Goal: Task Accomplishment & Management: Manage account settings

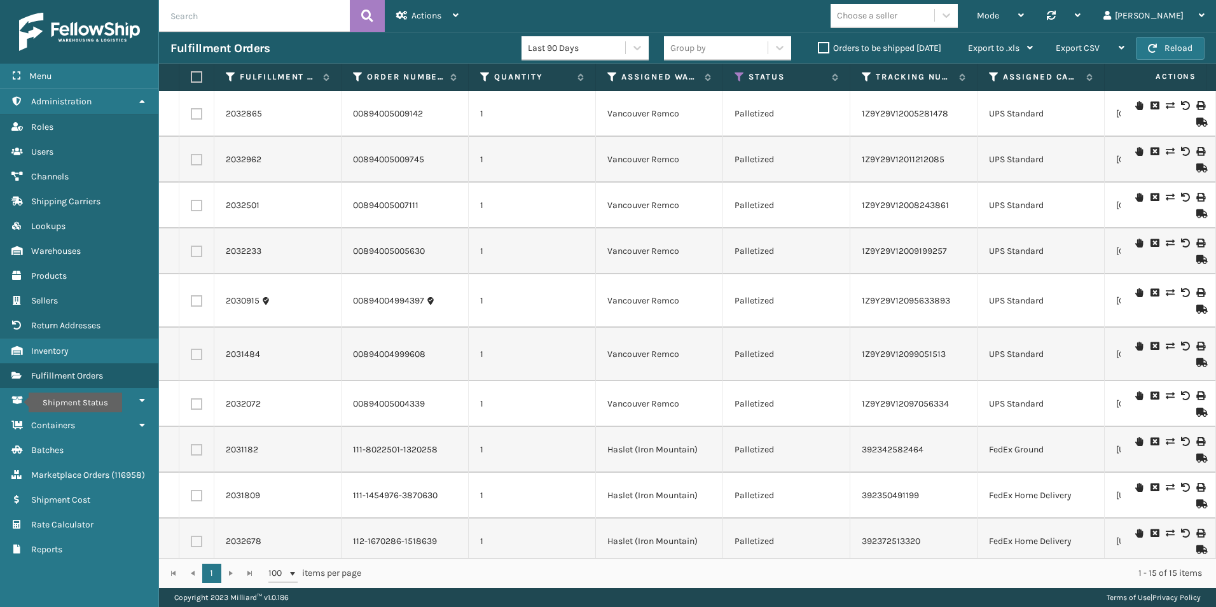
paste input "2032094"
type input "2032094"
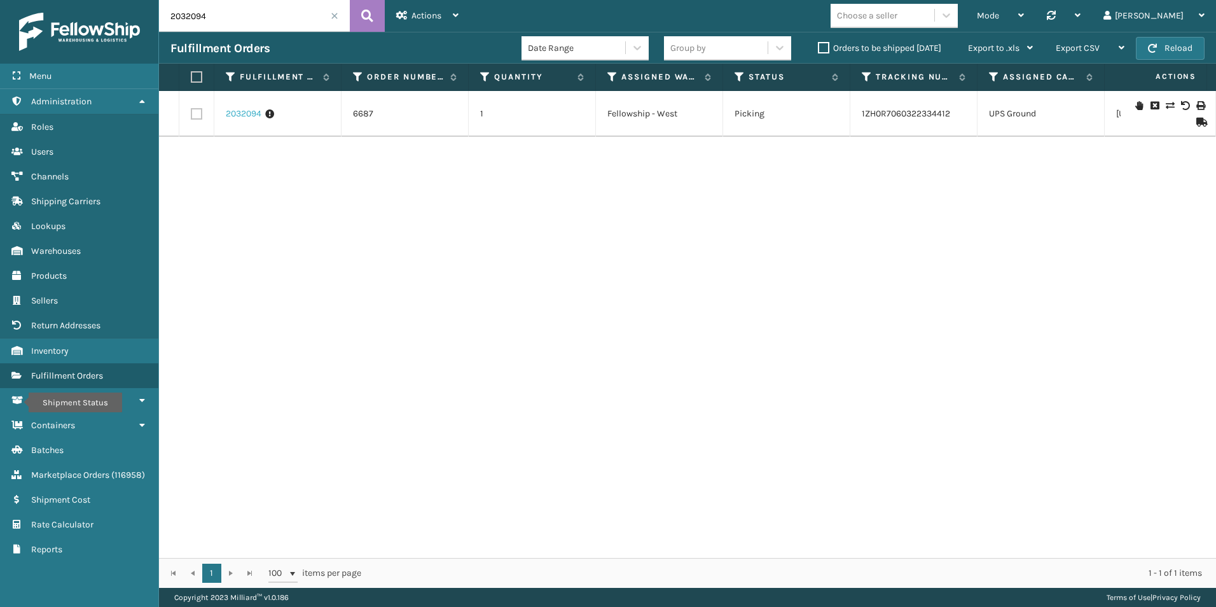
click at [245, 110] on link "2032094" at bounding box center [244, 113] width 36 height 13
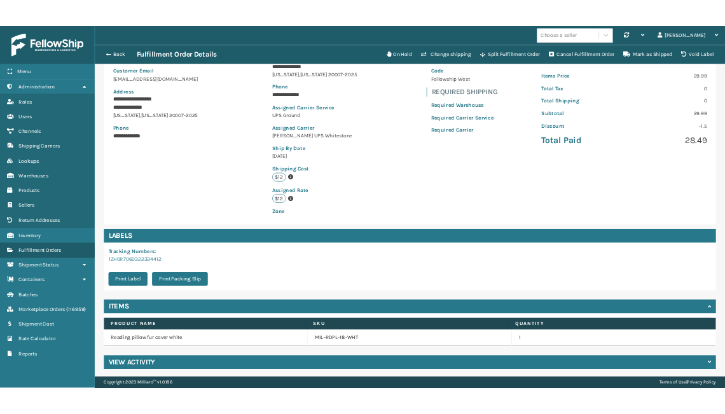
scroll to position [145, 0]
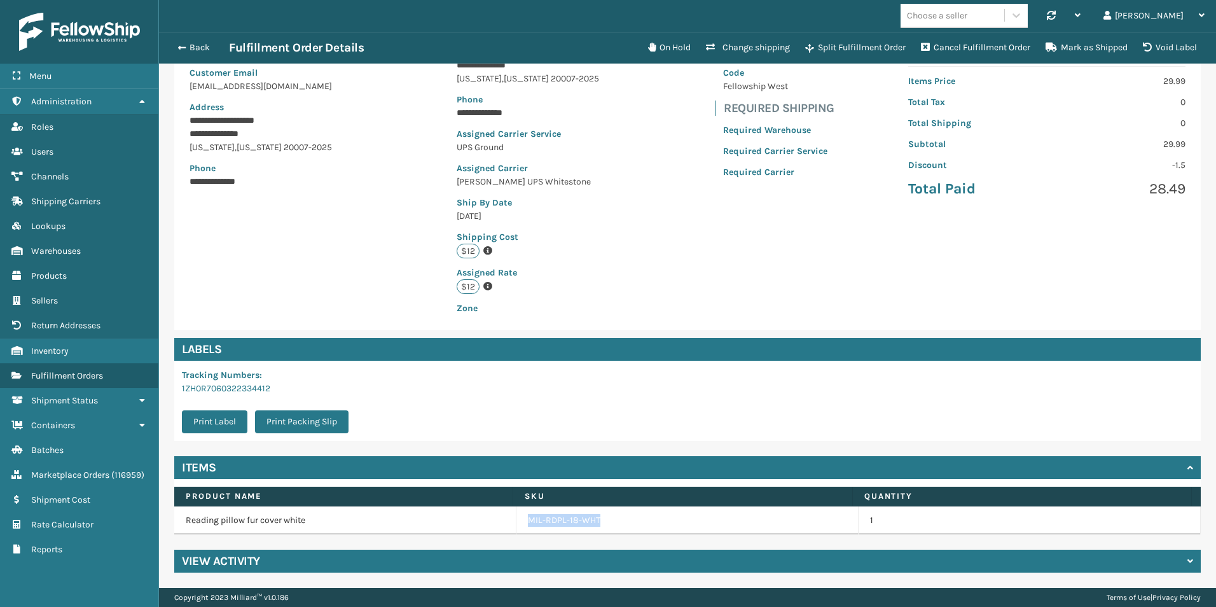
drag, startPoint x: 610, startPoint y: 524, endPoint x: 506, endPoint y: 524, distance: 103.7
click at [506, 524] on tr "Reading pillow fur cover white MIL-RDPL-18-WHT 1" at bounding box center [687, 520] width 1026 height 28
drag, startPoint x: 506, startPoint y: 524, endPoint x: 569, endPoint y: 521, distance: 63.0
copy tr "MIL-RDPL-18-WHT"
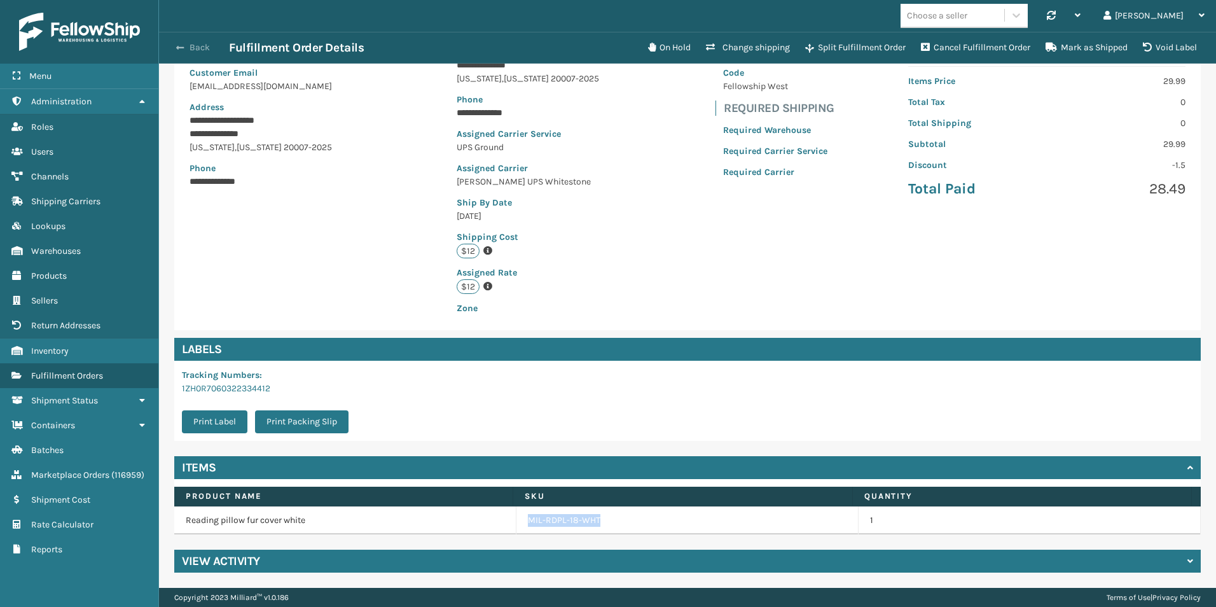
click at [182, 45] on span "button" at bounding box center [180, 47] width 8 height 9
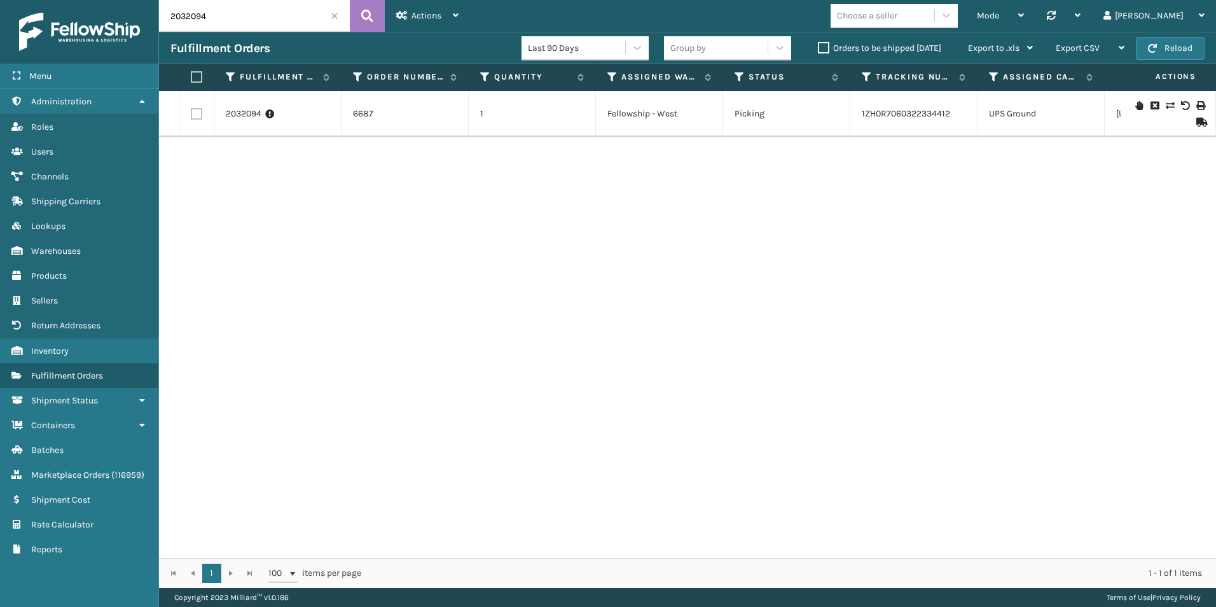
drag, startPoint x: 219, startPoint y: 24, endPoint x: 131, endPoint y: 22, distance: 87.8
click at [131, 0] on div "Menu Administration Roles Users Channels Shipping Carriers Lookups Warehouses P…" at bounding box center [608, 0] width 1216 height 0
paste input "3158"
type input "2033158"
click at [235, 112] on link "2033158" at bounding box center [243, 113] width 34 height 13
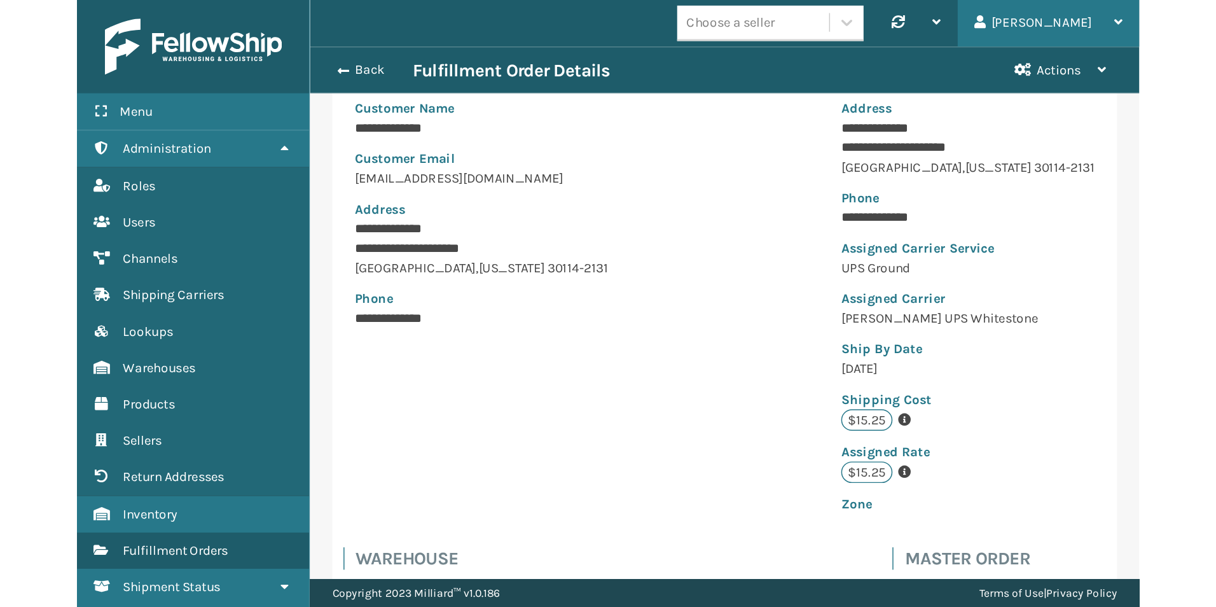
scroll to position [63558, 62532]
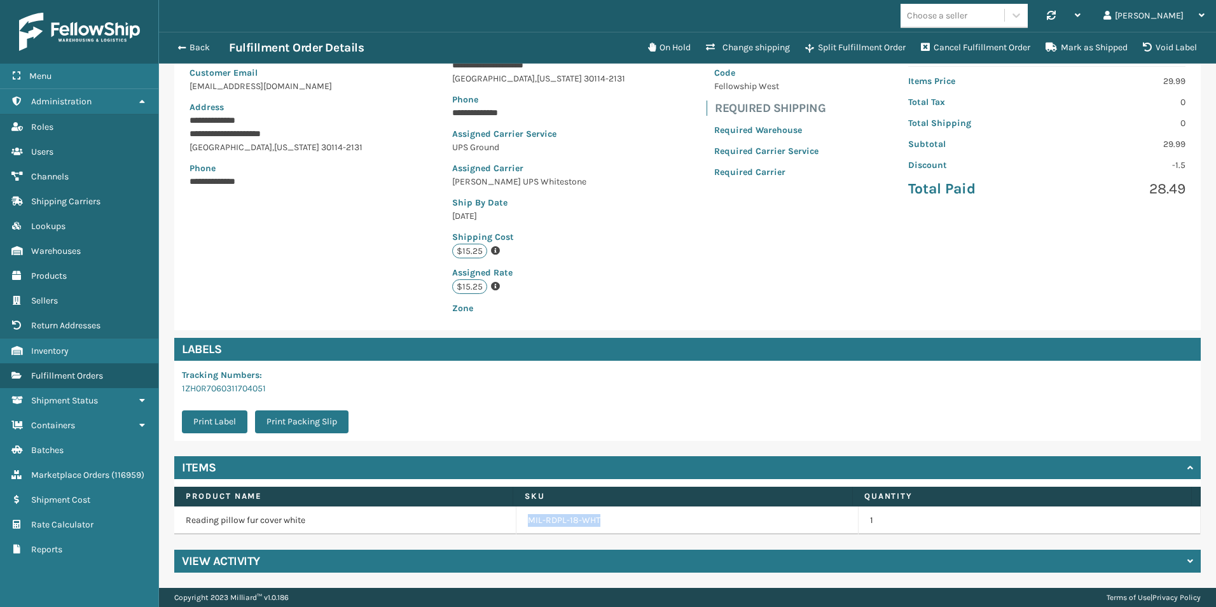
drag, startPoint x: 518, startPoint y: 522, endPoint x: 593, endPoint y: 521, distance: 75.0
click at [593, 521] on td "MIL-RDPL-18-WHT" at bounding box center [687, 520] width 342 height 28
drag, startPoint x: 593, startPoint y: 521, endPoint x: 582, endPoint y: 518, distance: 11.5
copy link "MIL-RDPL-18-WHT"
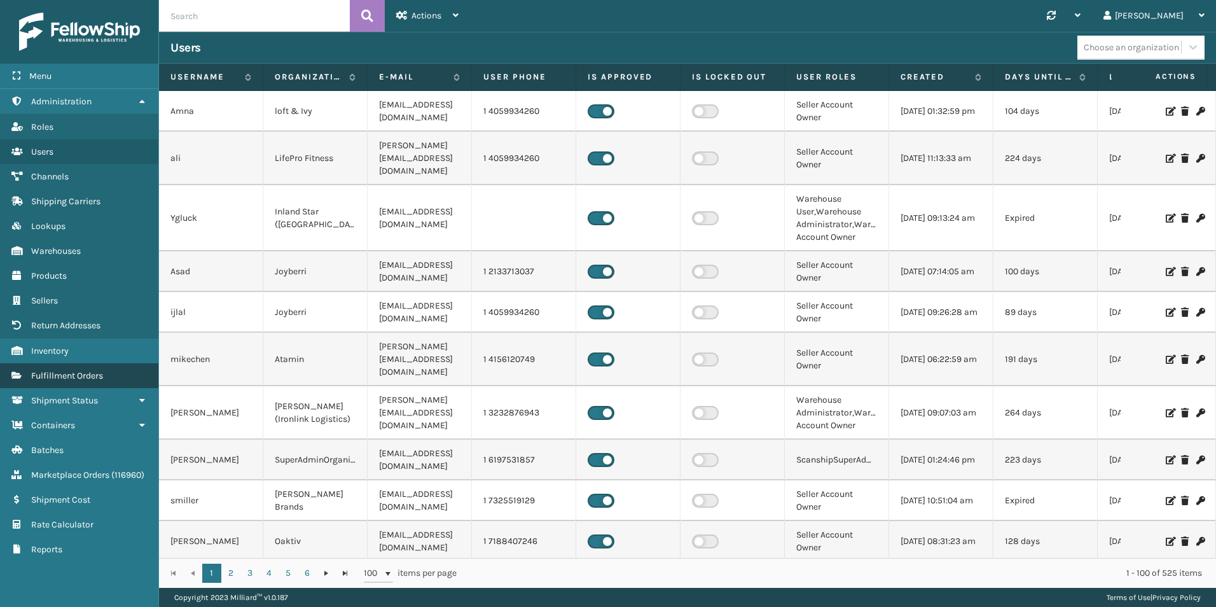
click at [63, 380] on span "Fulfillment Orders" at bounding box center [67, 375] width 72 height 11
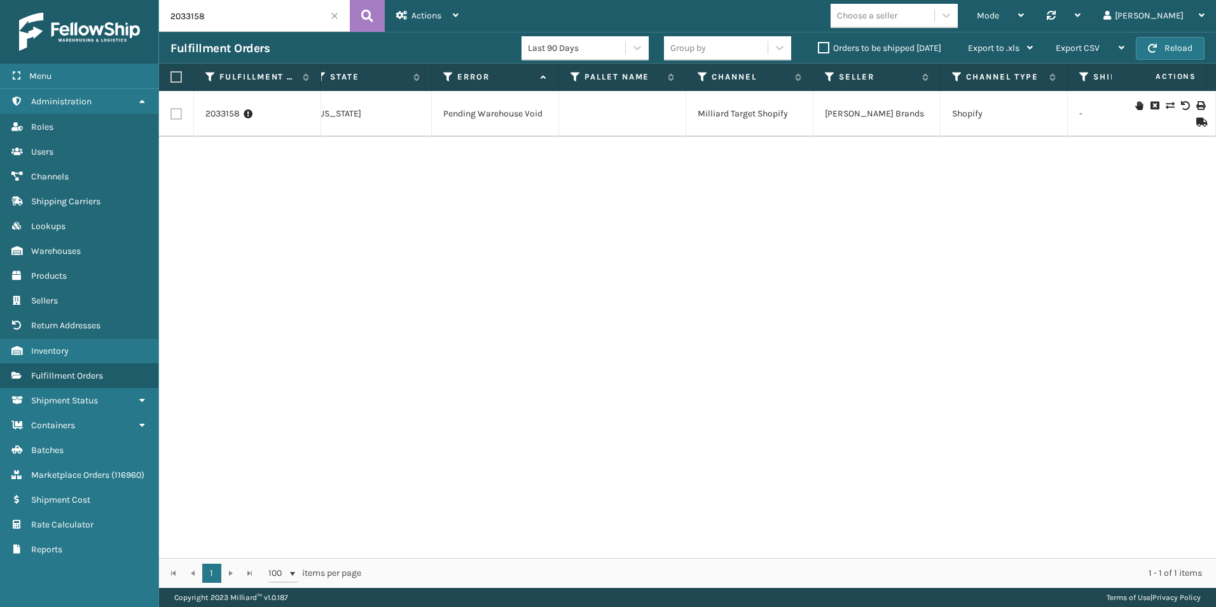
scroll to position [0, 818]
click at [1135, 107] on icon at bounding box center [1139, 105] width 8 height 9
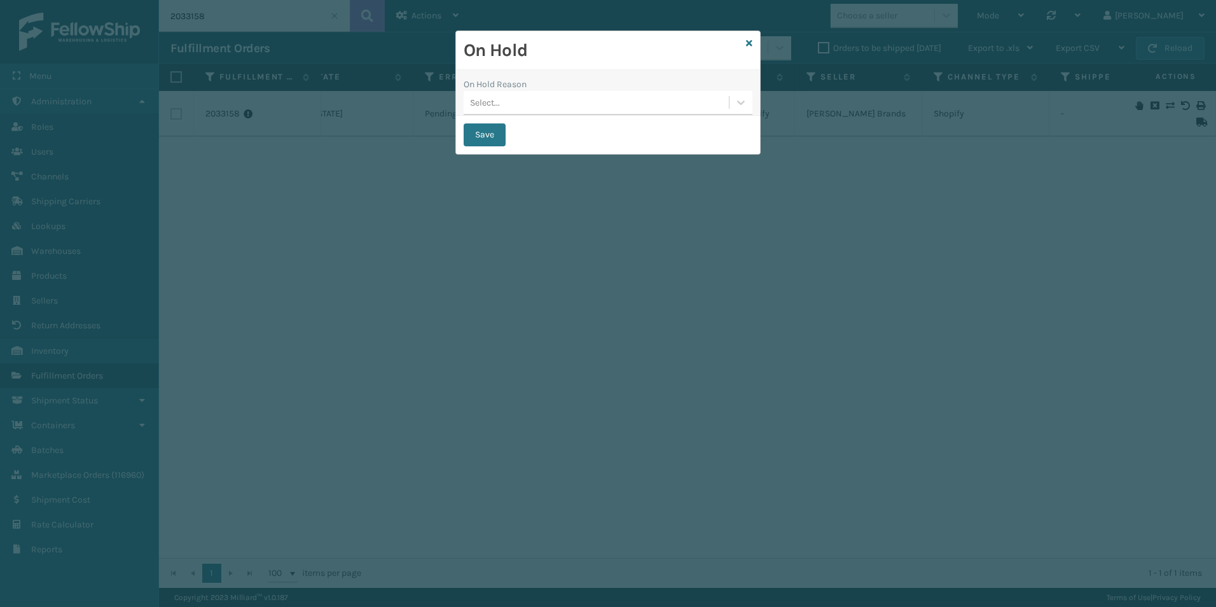
click at [490, 148] on div "Save" at bounding box center [608, 135] width 304 height 38
click at [489, 137] on button "Save" at bounding box center [485, 134] width 42 height 23
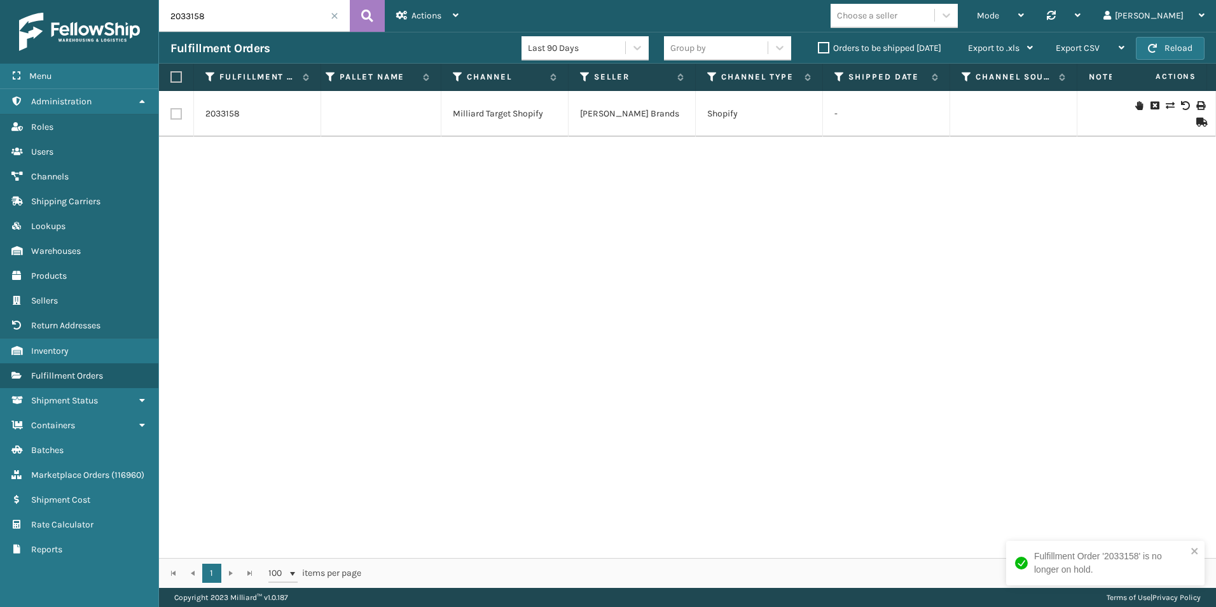
scroll to position [0, 0]
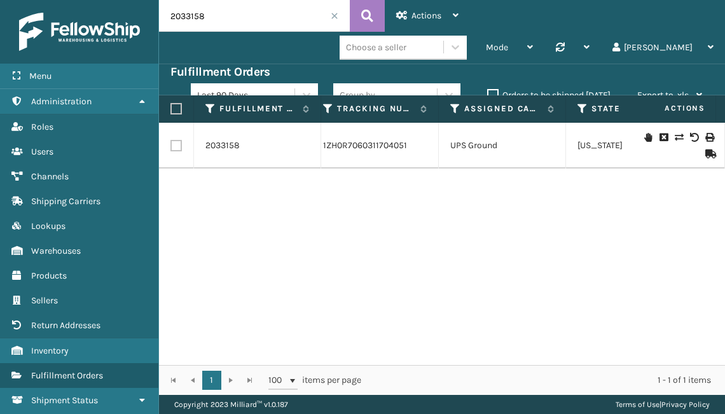
click at [241, 13] on input "2033158" at bounding box center [254, 16] width 191 height 32
drag, startPoint x: 270, startPoint y: 14, endPoint x: 209, endPoint y: 13, distance: 61.0
click at [156, 0] on div "Menu Inventory Administration Inventory Roles Inventory Users Inventory Channel…" at bounding box center [362, 0] width 725 height 0
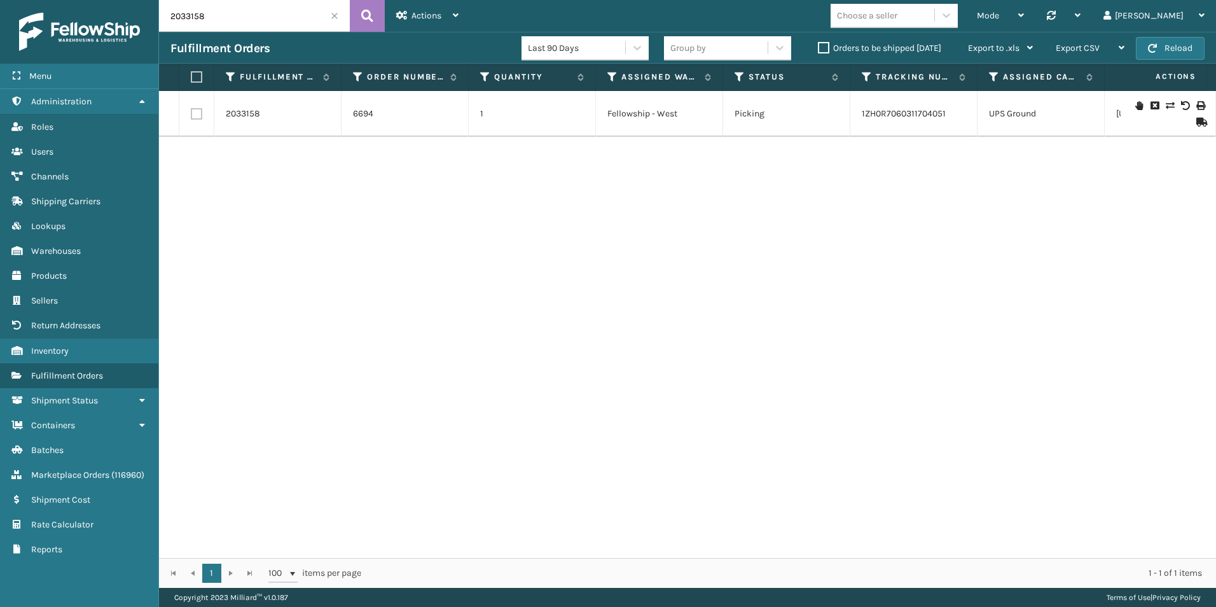
paste input "2094"
click at [369, 13] on icon at bounding box center [367, 15] width 12 height 19
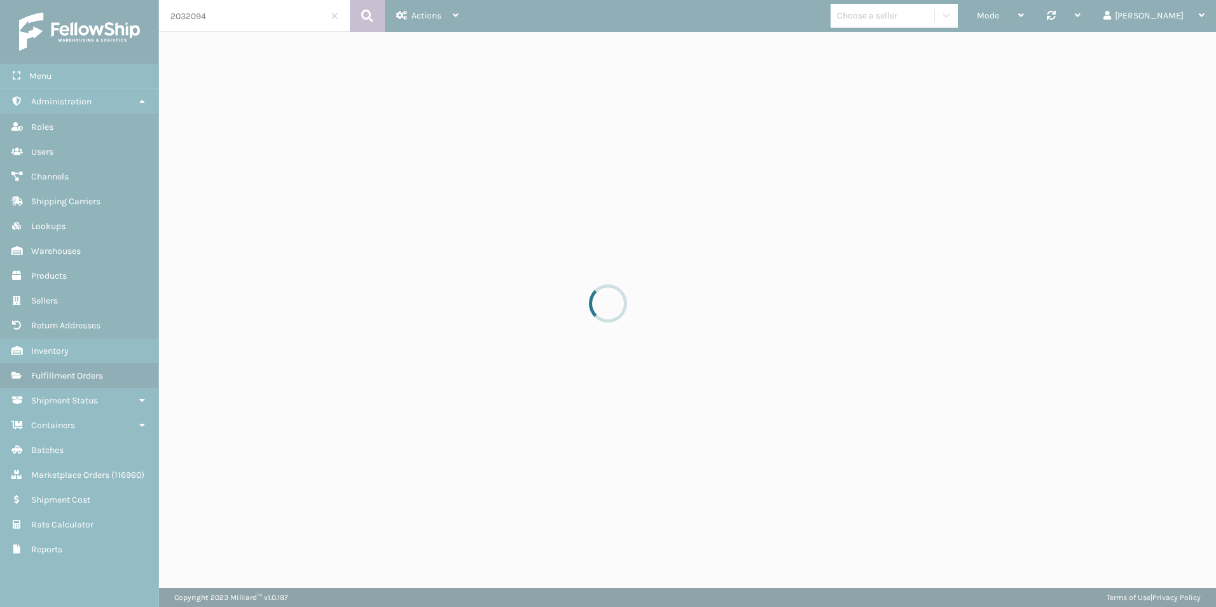
type input "2032094"
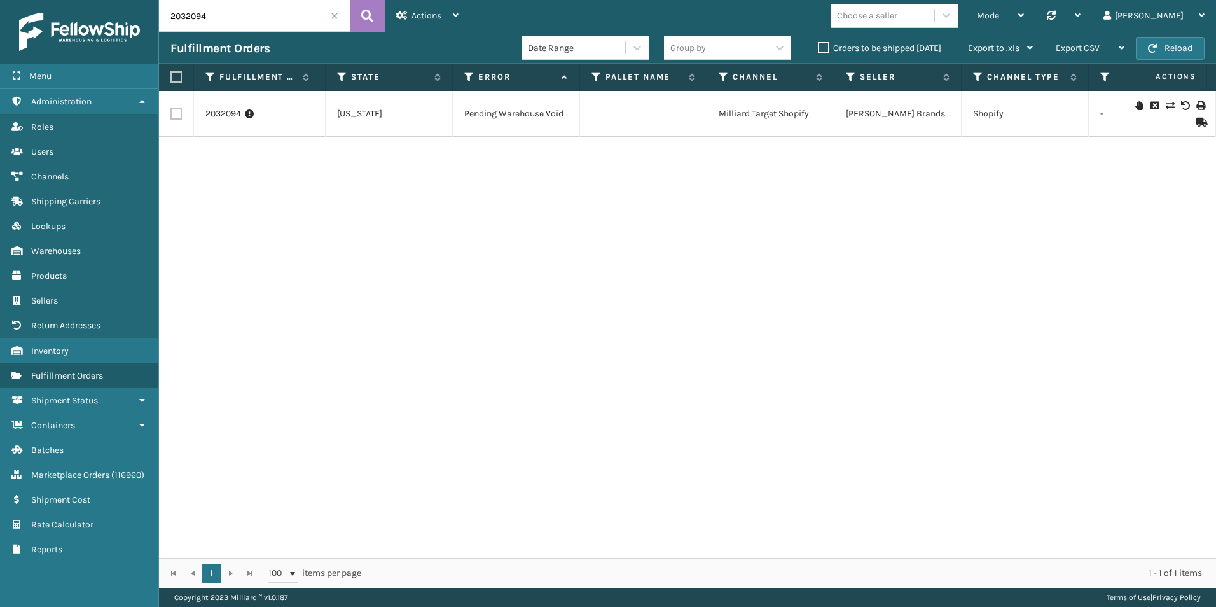
click at [1135, 106] on icon at bounding box center [1139, 105] width 8 height 9
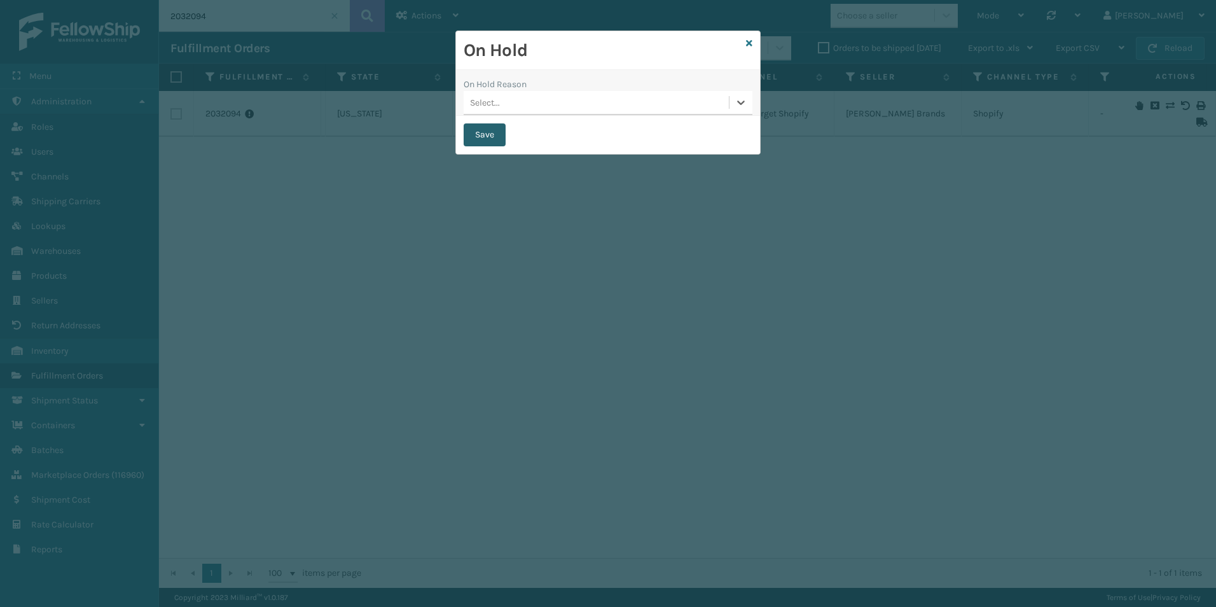
click at [483, 133] on button "Save" at bounding box center [485, 134] width 42 height 23
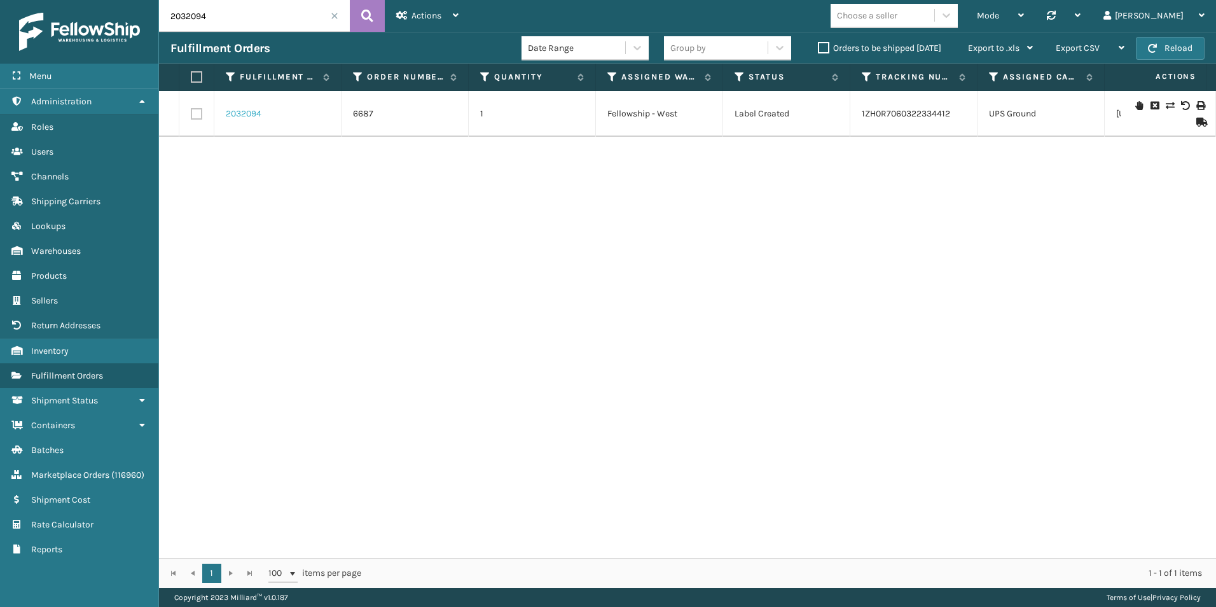
click at [234, 112] on link "2032094" at bounding box center [244, 113] width 36 height 13
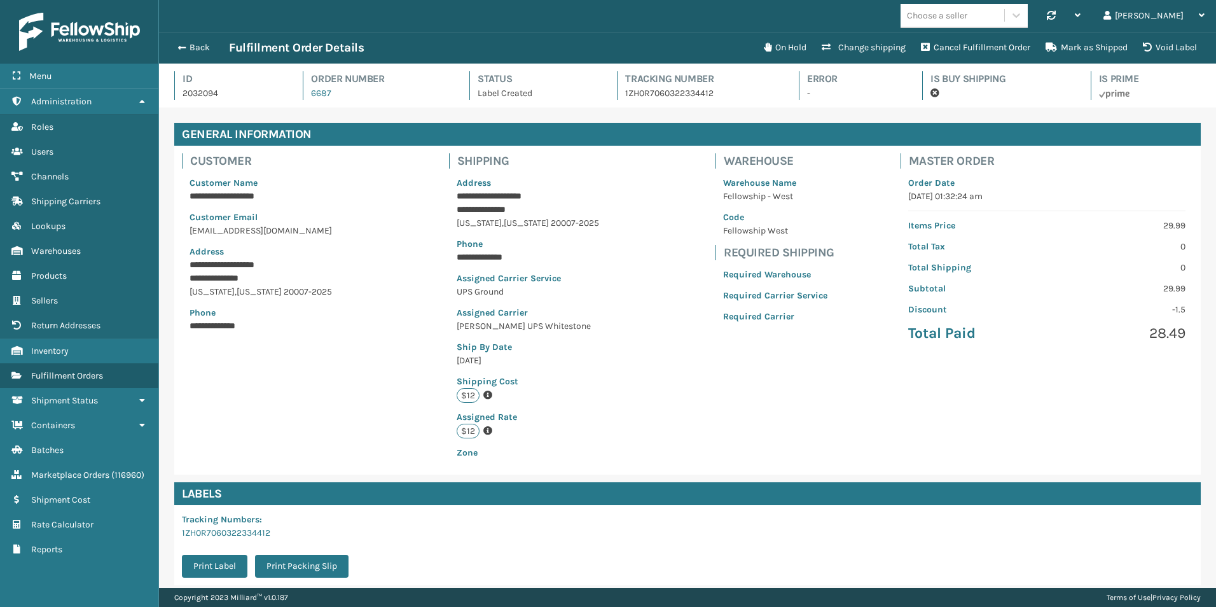
scroll to position [31, 1057]
click at [1098, 46] on button "Mark as Shipped" at bounding box center [1086, 47] width 97 height 25
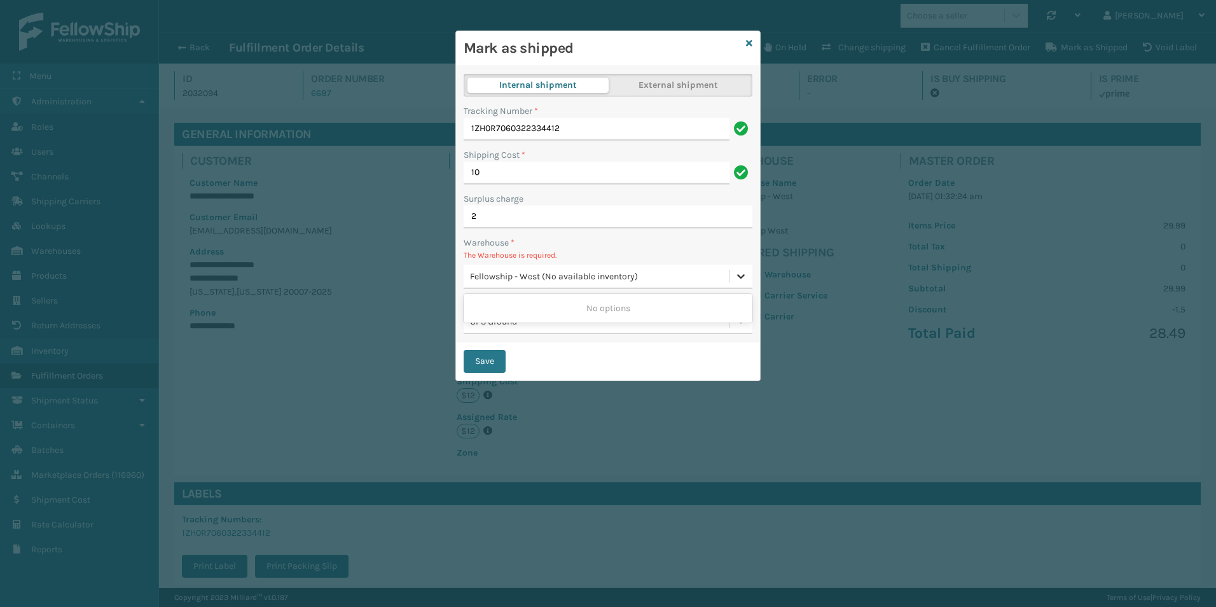
click at [737, 276] on icon at bounding box center [740, 276] width 13 height 13
click at [747, 42] on icon at bounding box center [749, 43] width 6 height 9
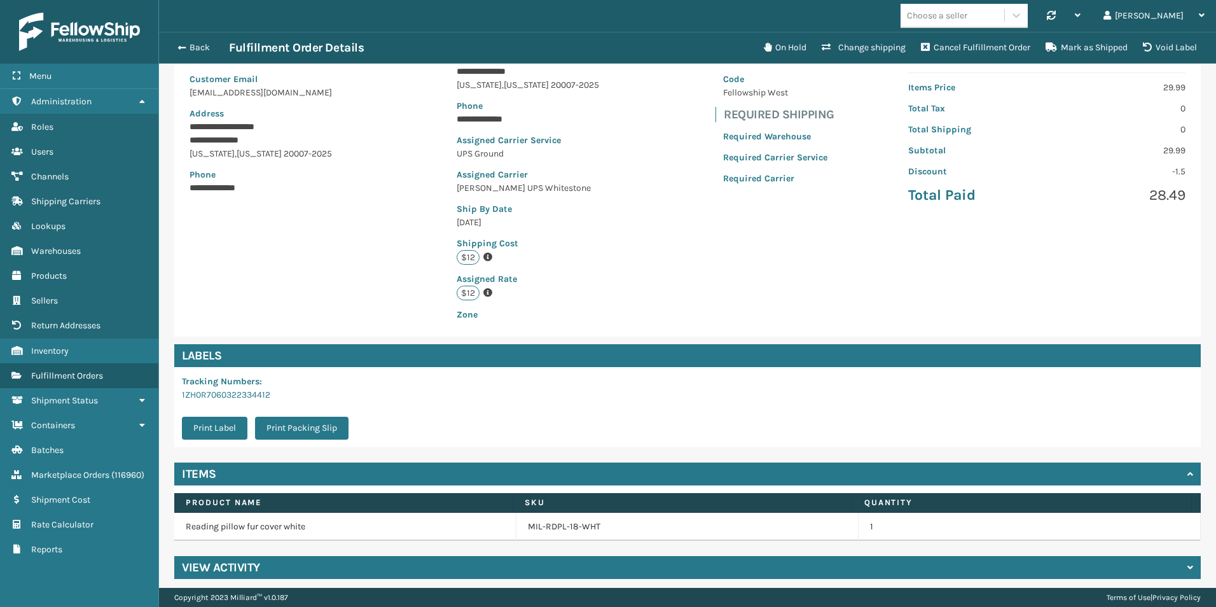
scroll to position [145, 0]
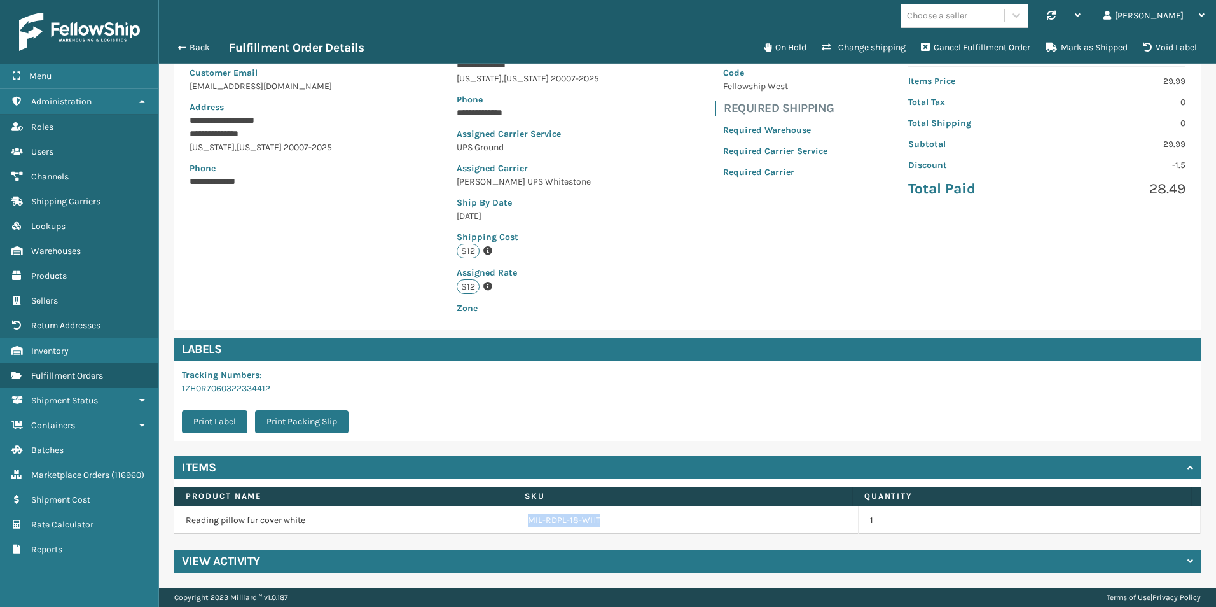
drag, startPoint x: 520, startPoint y: 518, endPoint x: 591, endPoint y: 520, distance: 70.6
click at [591, 520] on td "MIL-RDPL-18-WHT" at bounding box center [687, 520] width 342 height 28
drag, startPoint x: 591, startPoint y: 520, endPoint x: 563, endPoint y: 520, distance: 28.0
copy link "MIL-RDPL-18-WHT"
click at [554, 520] on link "MIL-RDPL-18-WHT" at bounding box center [564, 520] width 72 height 13
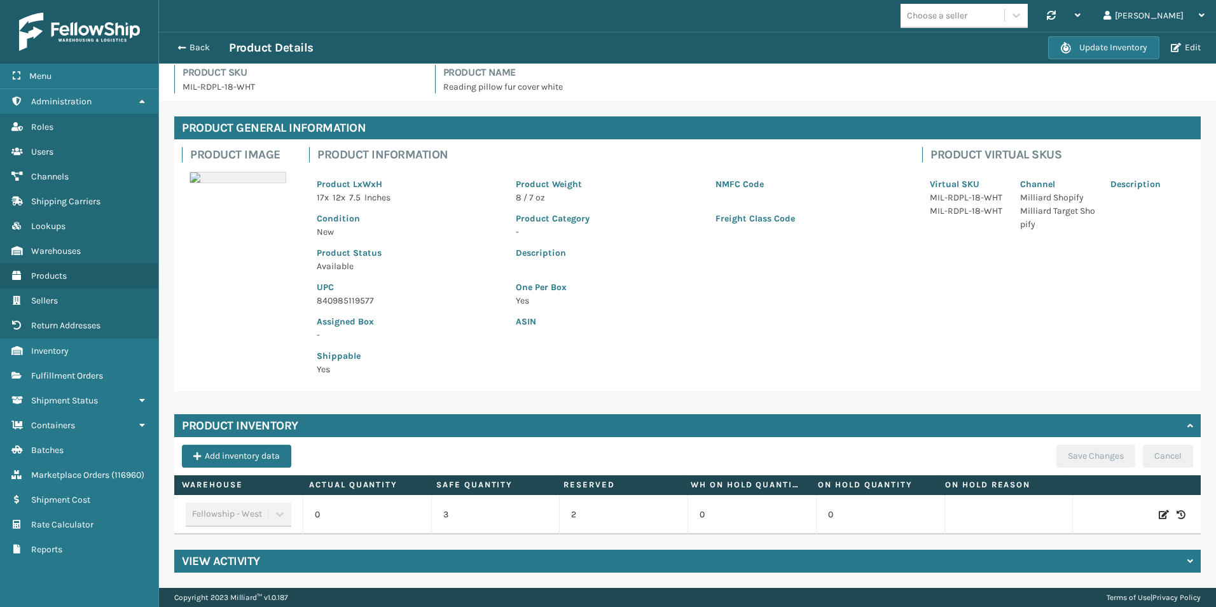
scroll to position [16, 0]
click at [1159, 508] on icon at bounding box center [1164, 514] width 10 height 13
click at [406, 511] on span "Increase value" at bounding box center [411, 516] width 10 height 10
type input "2"
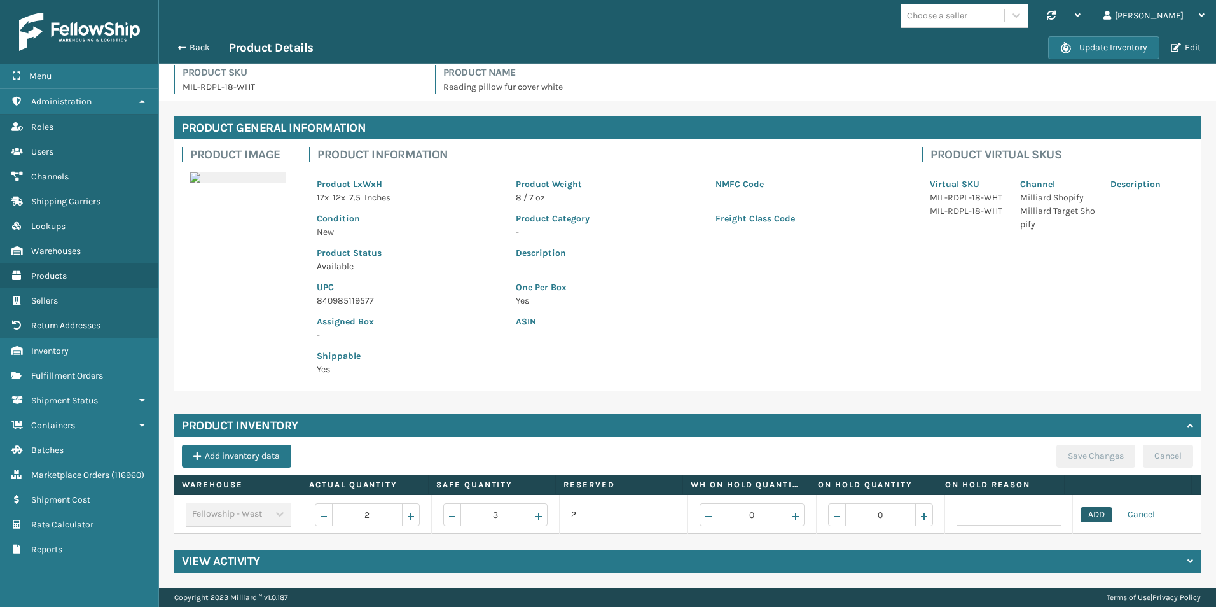
click at [1099, 507] on button "ADD" at bounding box center [1096, 514] width 32 height 15
click at [1080, 444] on button "Save Changes" at bounding box center [1095, 455] width 79 height 23
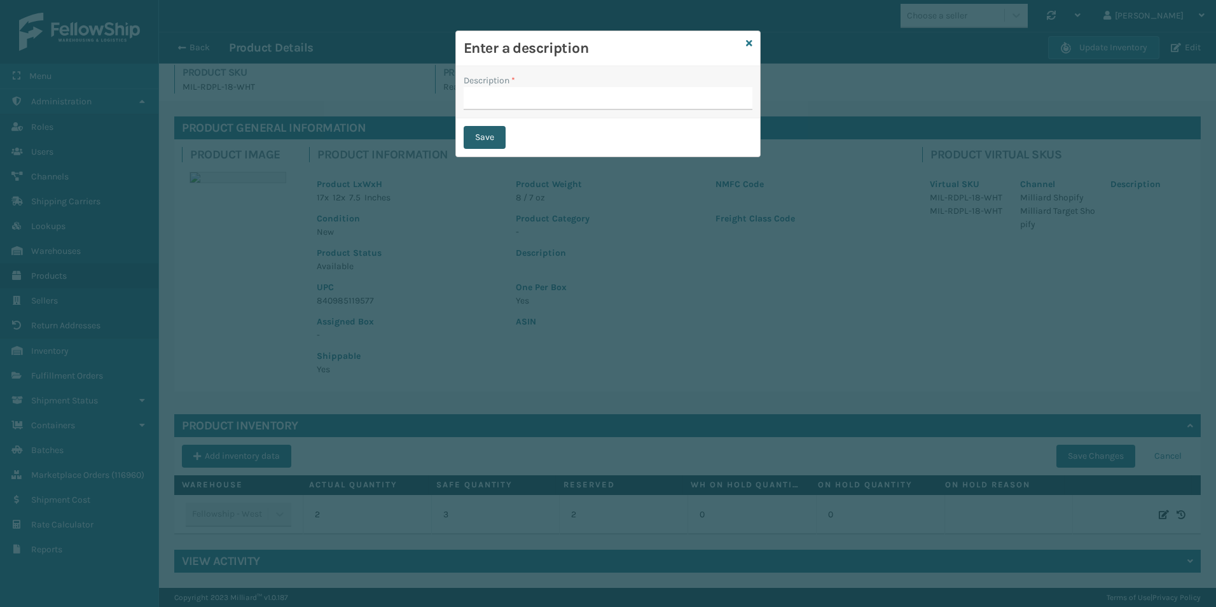
click at [474, 139] on button "Save" at bounding box center [485, 137] width 42 height 23
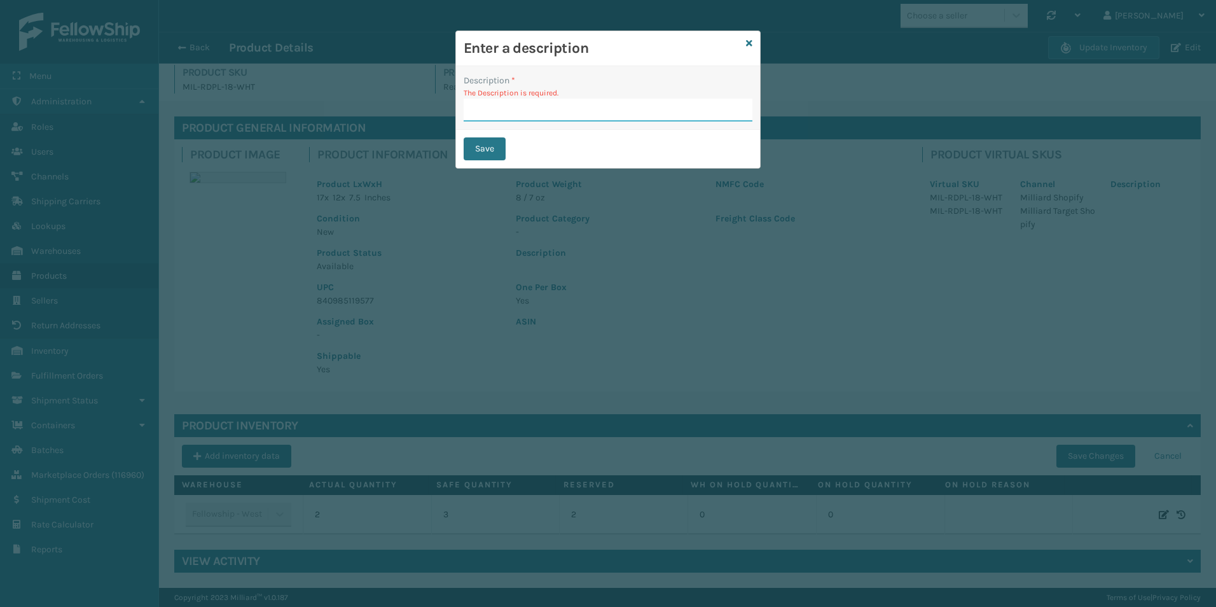
click at [504, 99] on input "Description *" at bounding box center [608, 110] width 289 height 23
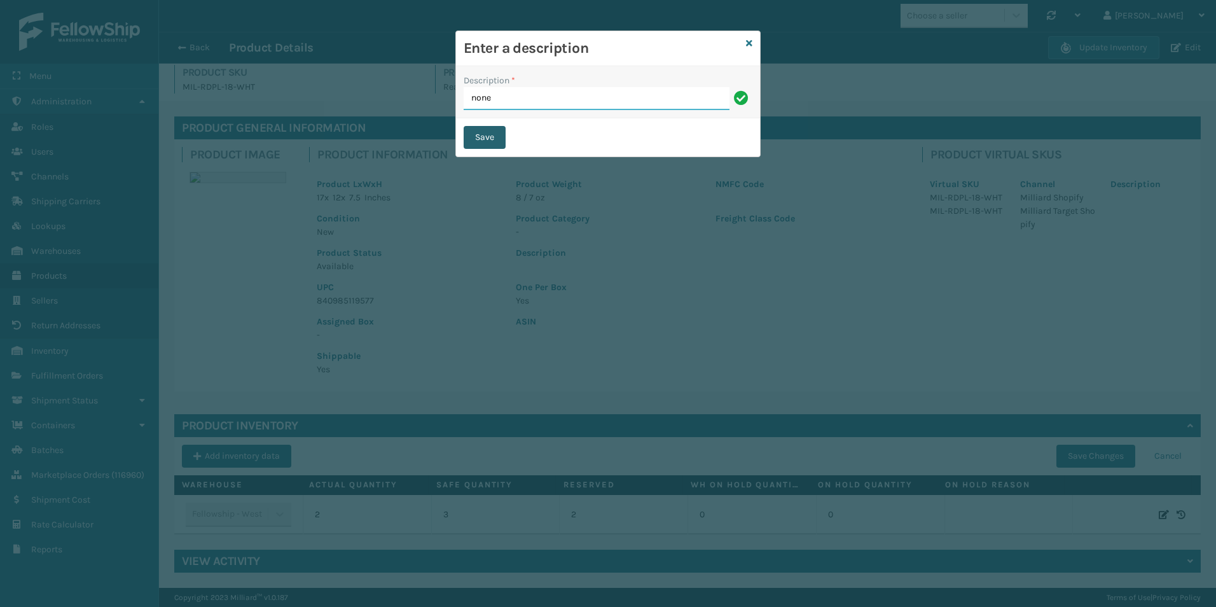
type input "none"
click at [479, 138] on button "Save" at bounding box center [485, 137] width 42 height 23
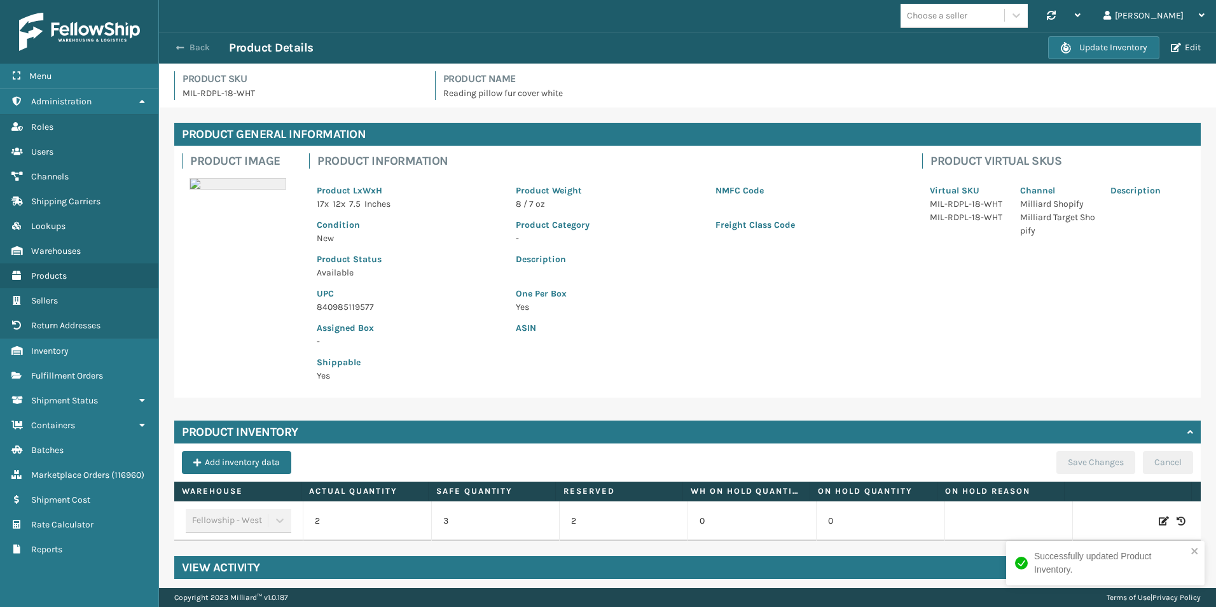
click at [179, 44] on span "button" at bounding box center [180, 47] width 8 height 9
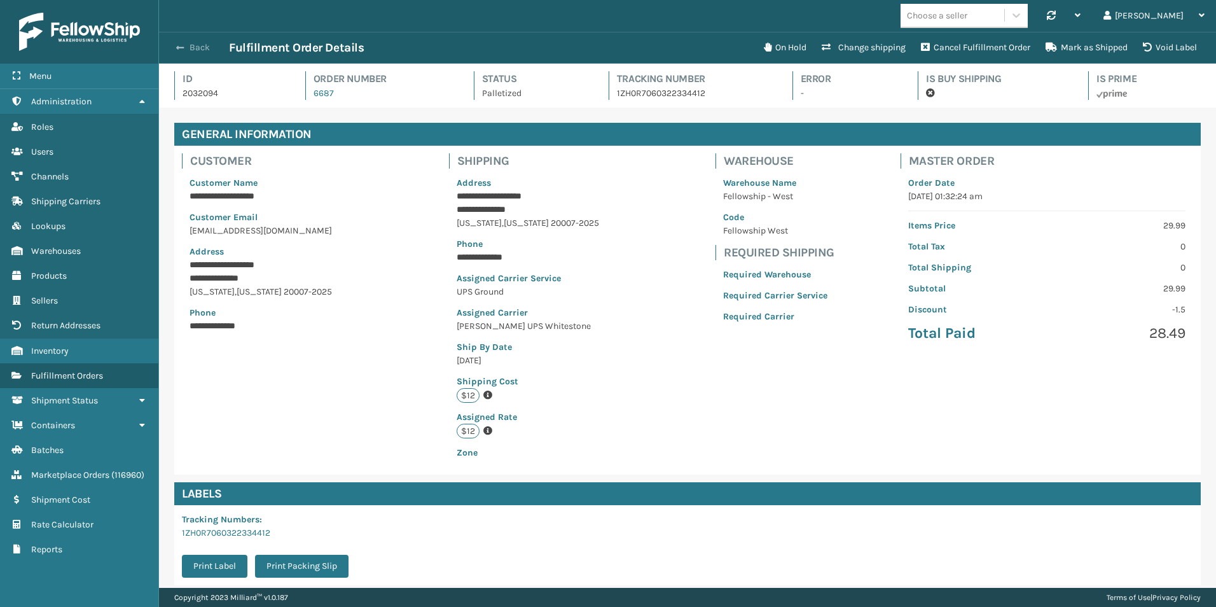
click at [188, 45] on button "Back" at bounding box center [199, 47] width 59 height 11
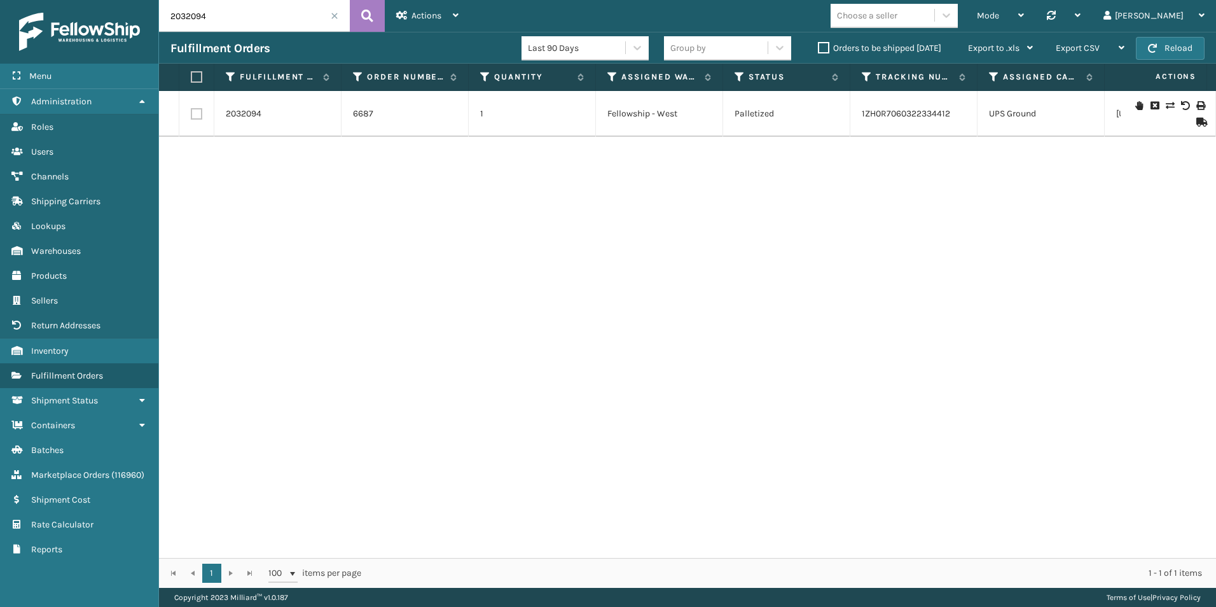
drag, startPoint x: 232, startPoint y: 22, endPoint x: 131, endPoint y: 19, distance: 101.2
click at [131, 0] on div "Menu Administration Roles Users Channels Shipping Carriers Lookups Warehouses P…" at bounding box center [608, 0] width 1216 height 0
paste input "3158"
type input "2033158"
click at [367, 19] on icon at bounding box center [367, 15] width 12 height 19
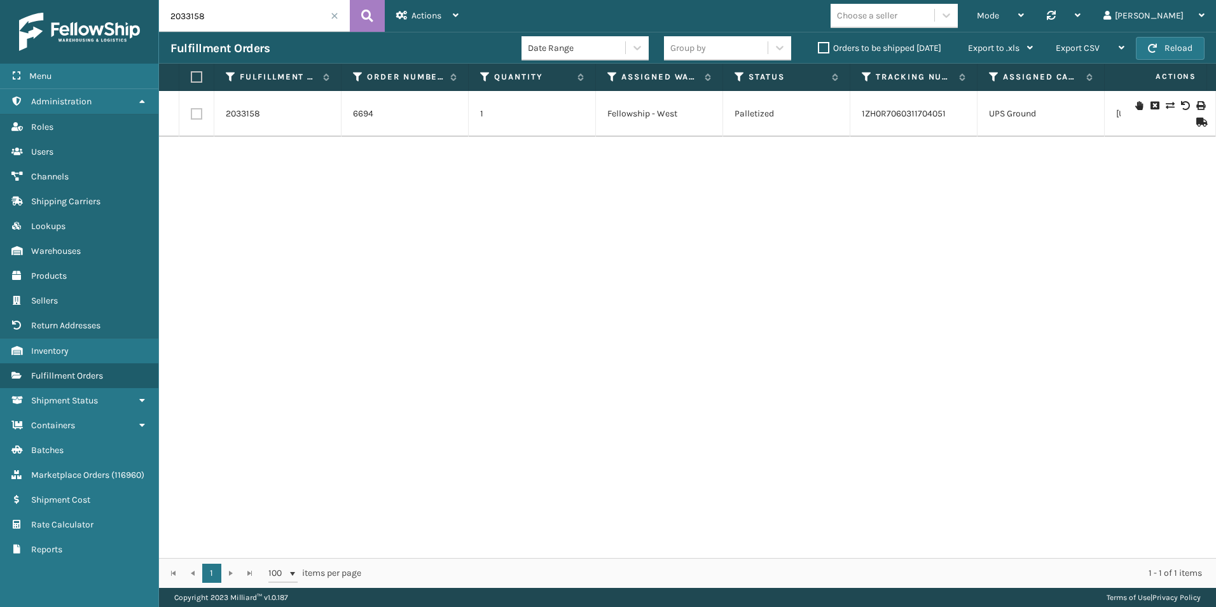
click at [822, 48] on label "Orders to be shipped [DATE]" at bounding box center [879, 48] width 123 height 11
click at [818, 48] on input "Orders to be shipped [DATE]" at bounding box center [818, 45] width 1 height 8
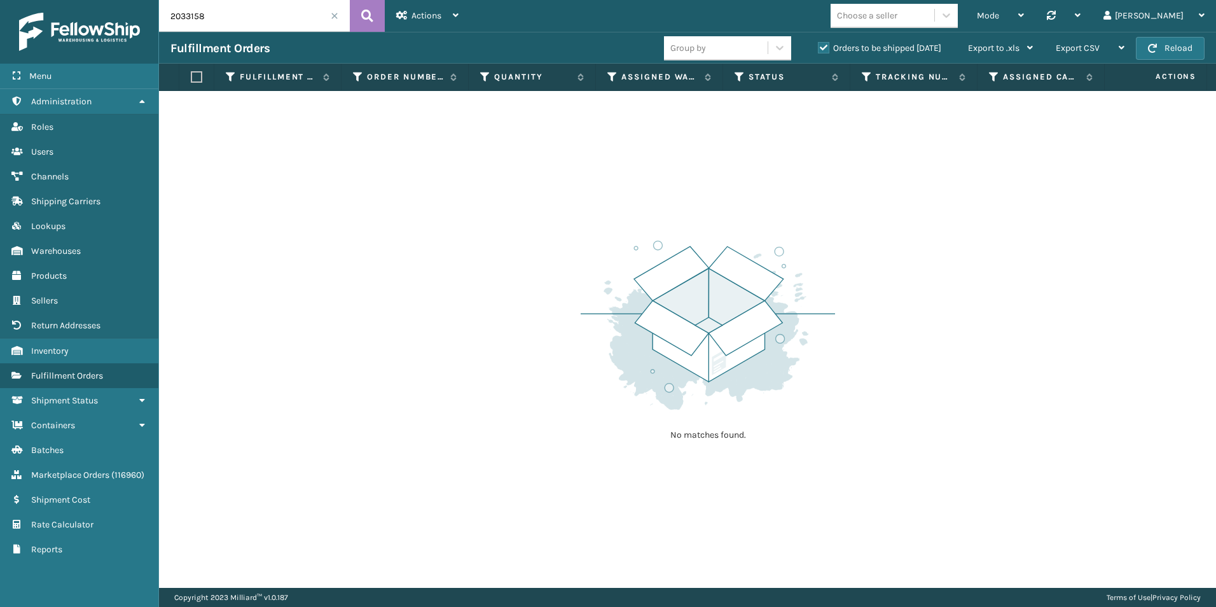
click at [335, 17] on span at bounding box center [335, 16] width 8 height 8
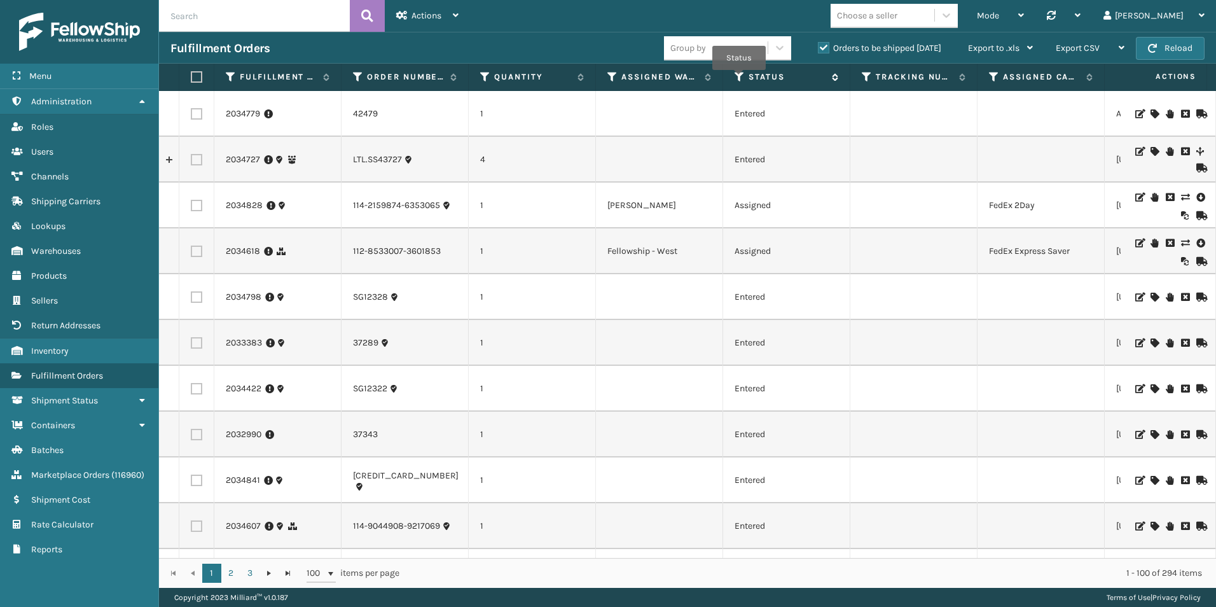
click at [739, 79] on icon at bounding box center [739, 76] width 10 height 11
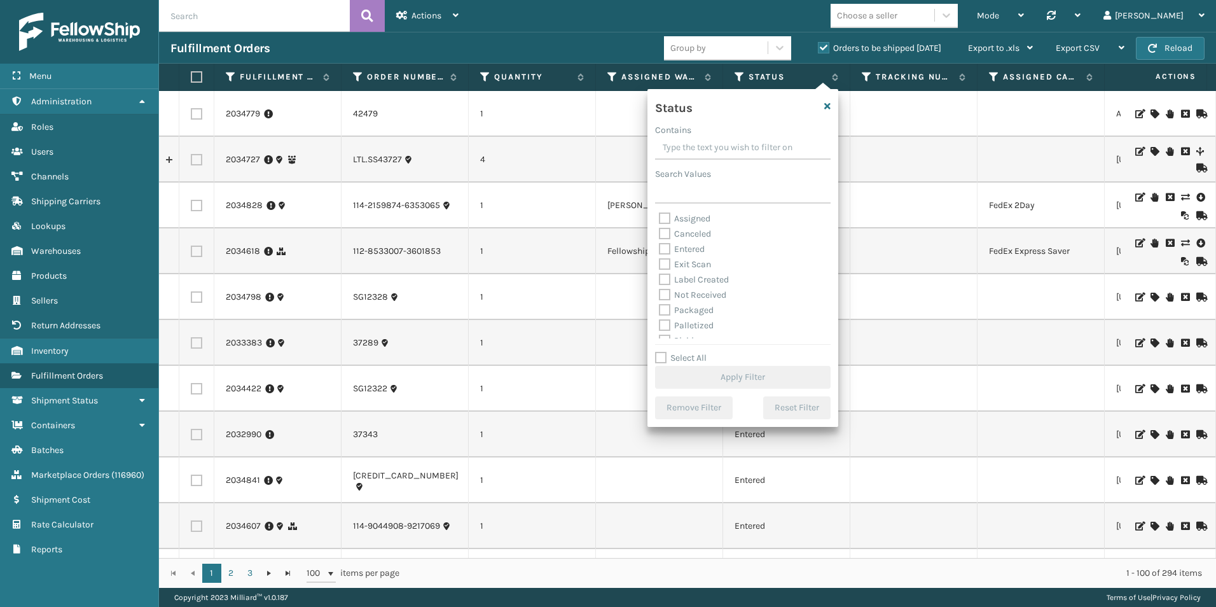
scroll to position [64, 0]
click at [666, 275] on label "Picking" at bounding box center [681, 277] width 45 height 11
click at [659, 275] on input "Picking" at bounding box center [659, 274] width 1 height 8
checkbox input "true"
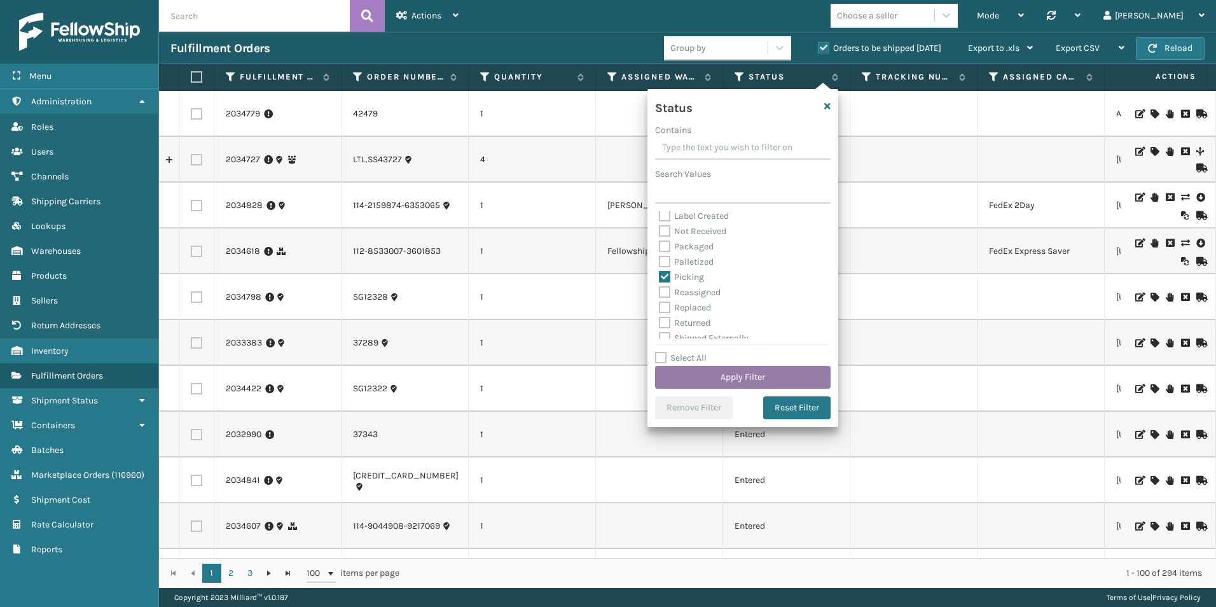
click at [745, 376] on button "Apply Filter" at bounding box center [743, 377] width 176 height 23
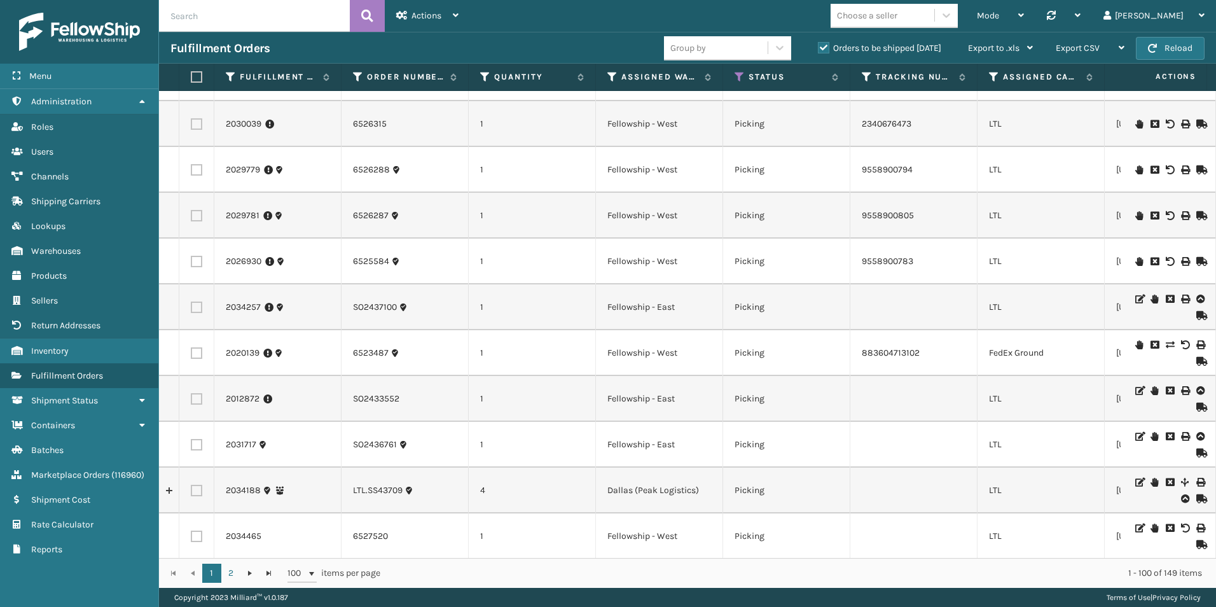
scroll to position [0, 0]
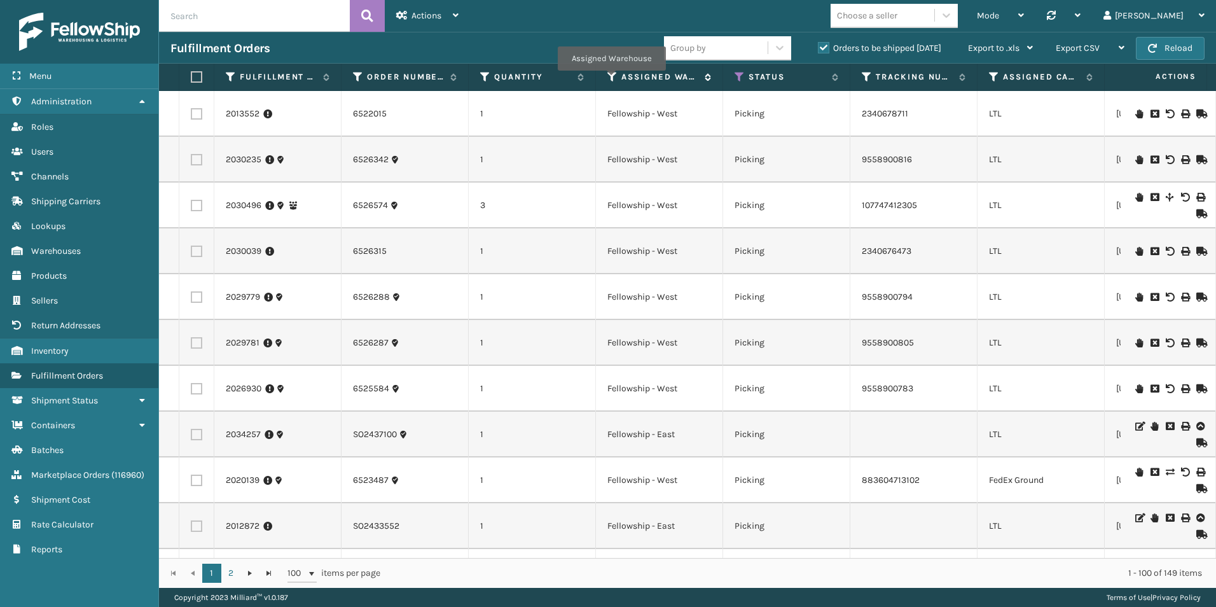
click at [611, 79] on icon at bounding box center [612, 76] width 10 height 11
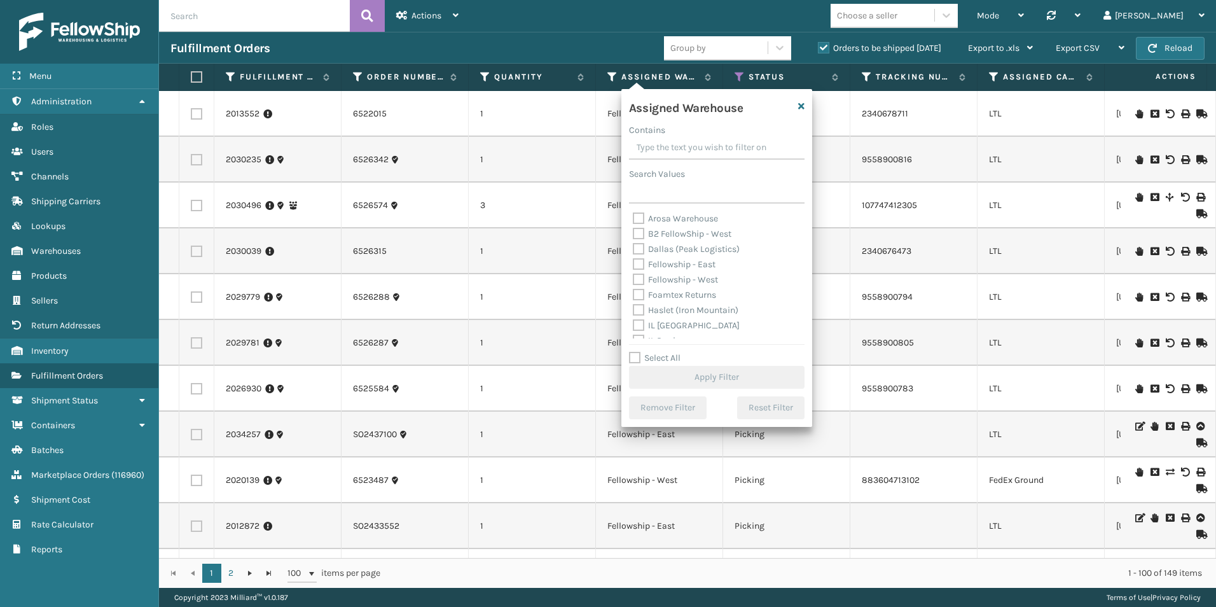
click at [640, 280] on label "Fellowship - West" at bounding box center [675, 279] width 85 height 11
click at [633, 280] on input "Fellowship - West" at bounding box center [633, 276] width 1 height 8
checkbox input "true"
click at [703, 382] on button "Apply Filter" at bounding box center [717, 377] width 176 height 23
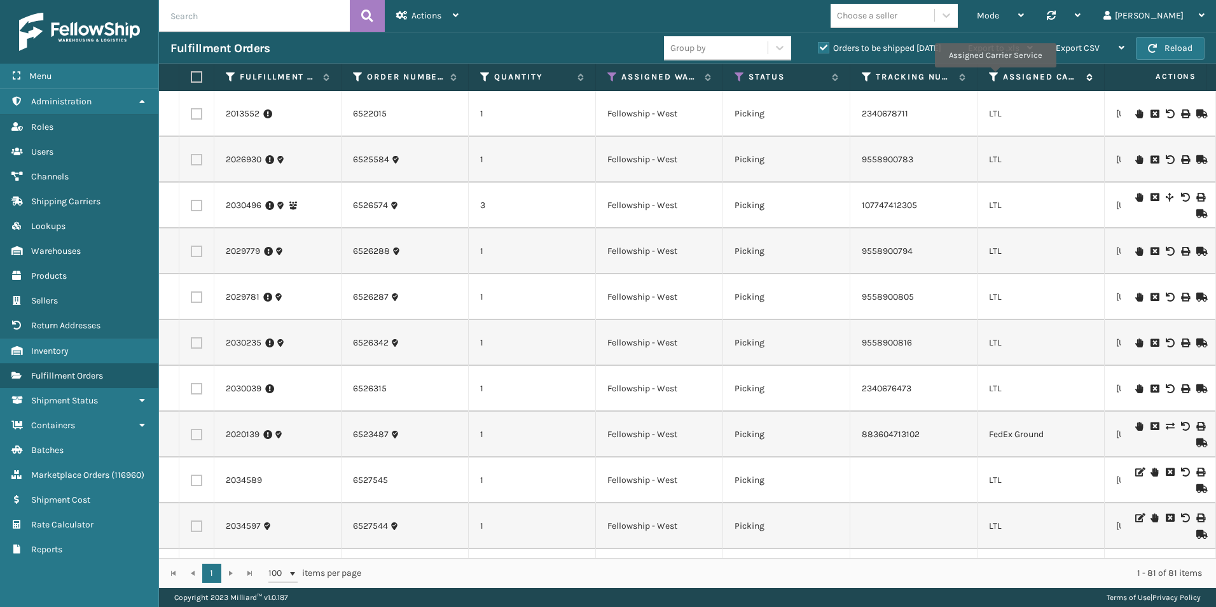
click at [995, 76] on icon at bounding box center [994, 76] width 10 height 11
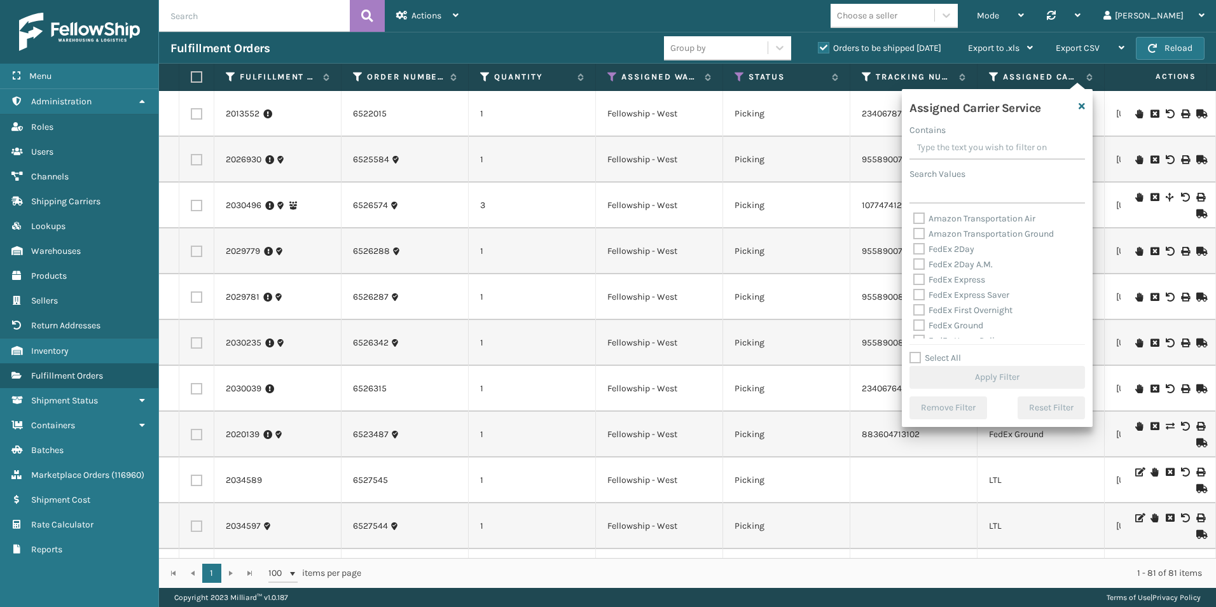
scroll to position [127, 0]
click at [916, 356] on label "Select All" at bounding box center [935, 357] width 52 height 11
click at [916, 352] on input "Select All" at bounding box center [1004, 350] width 191 height 1
checkbox input "true"
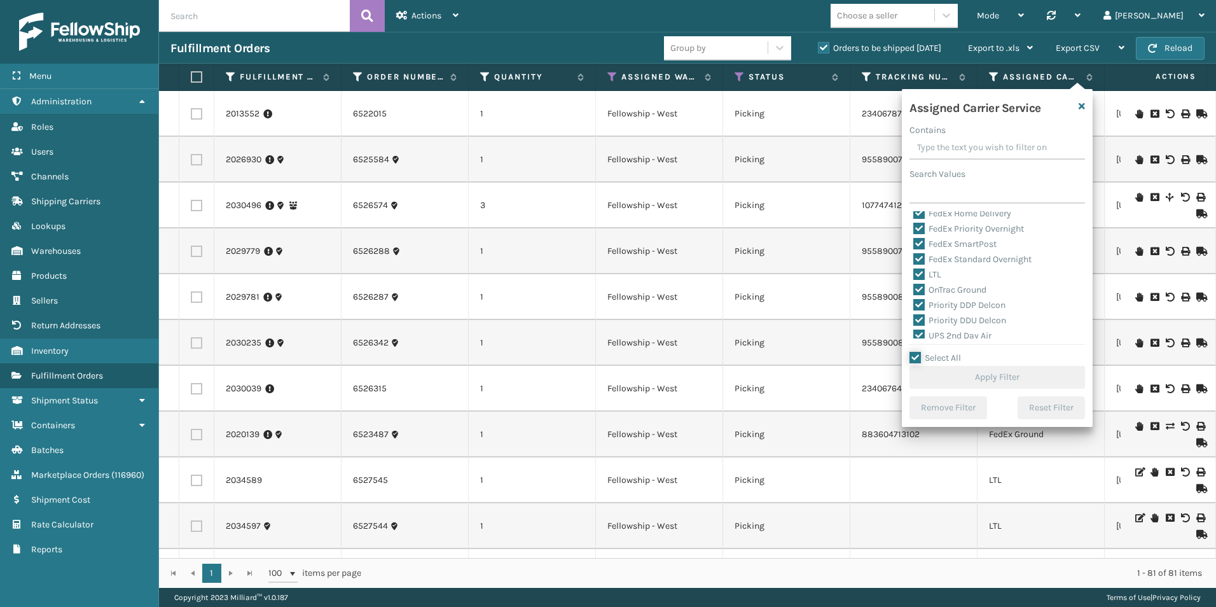
checkbox input "true"
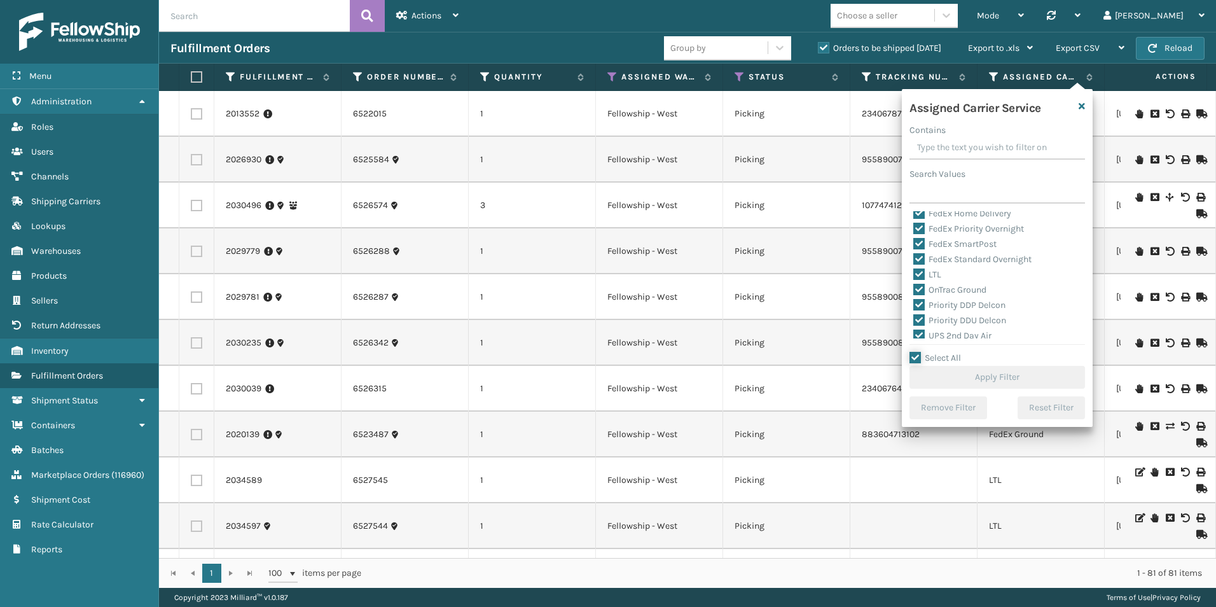
checkbox input "true"
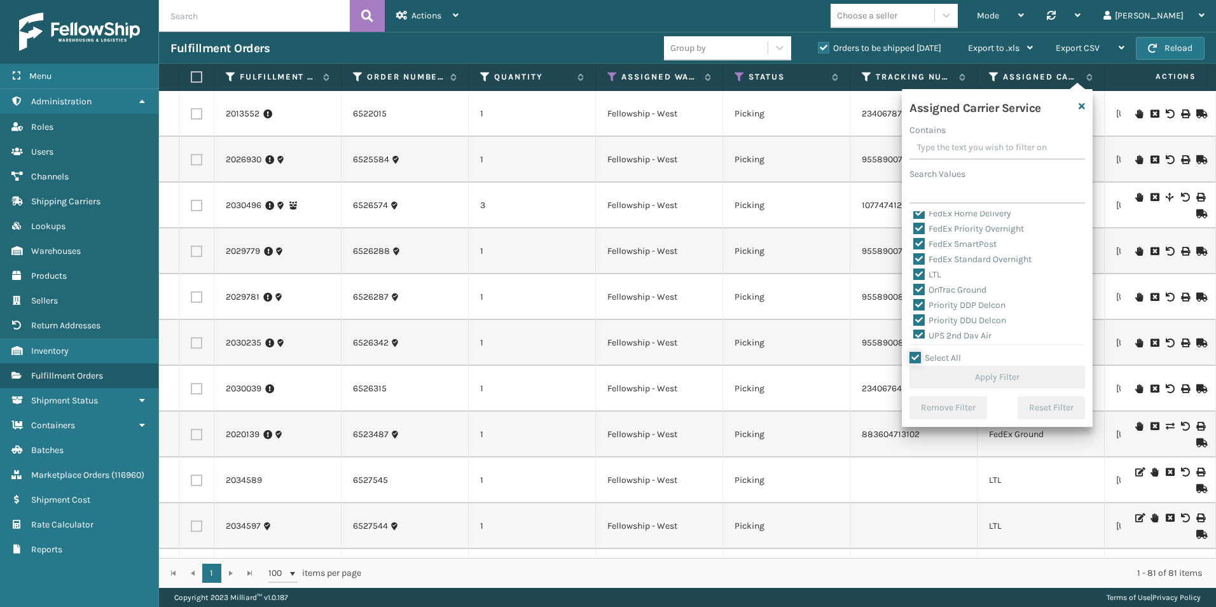
checkbox input "true"
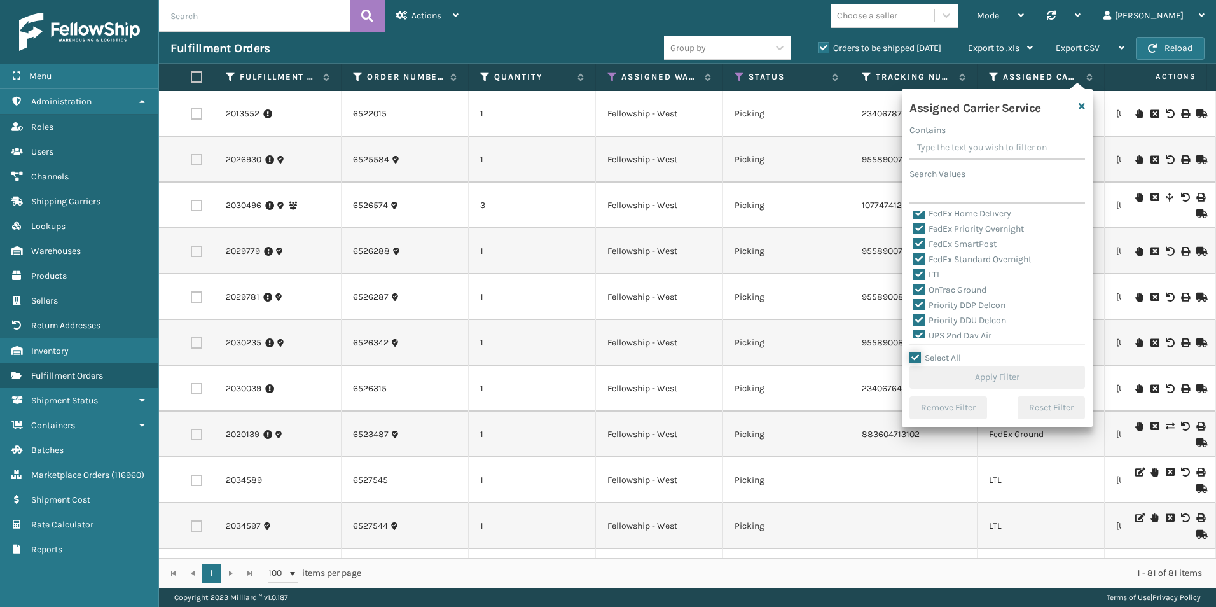
checkbox input "true"
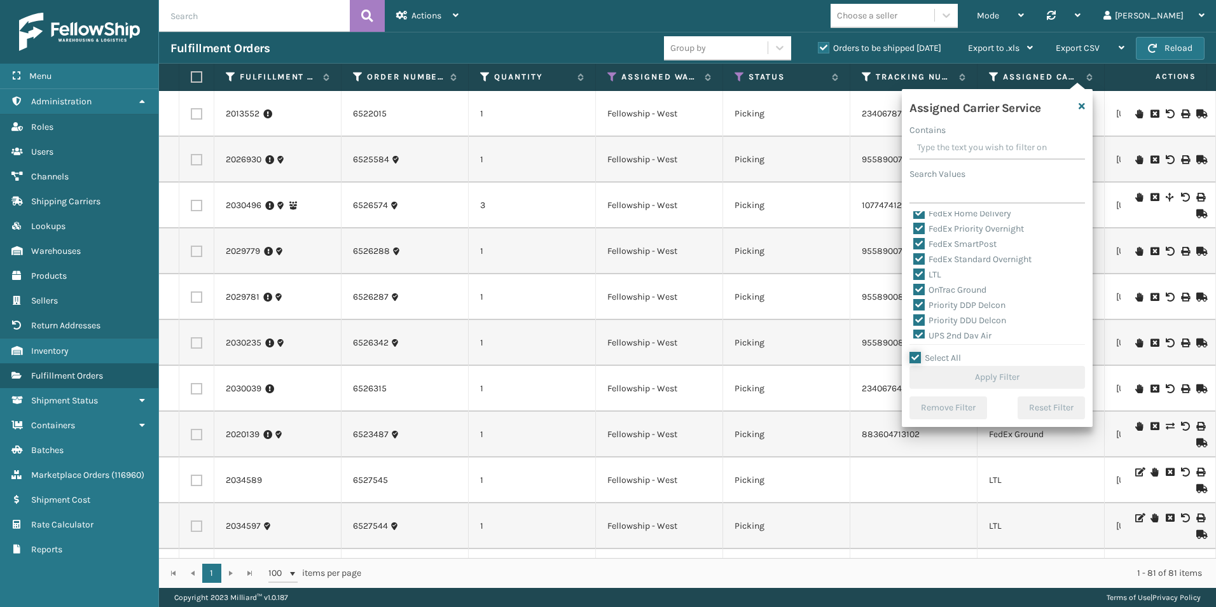
checkbox input "true"
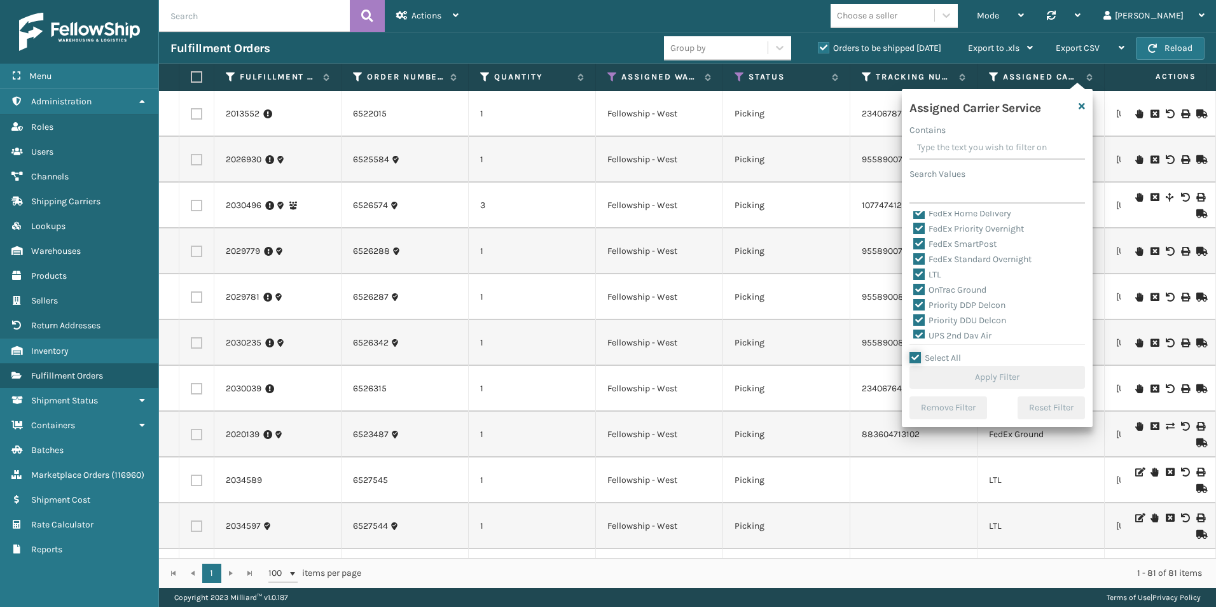
checkbox input "true"
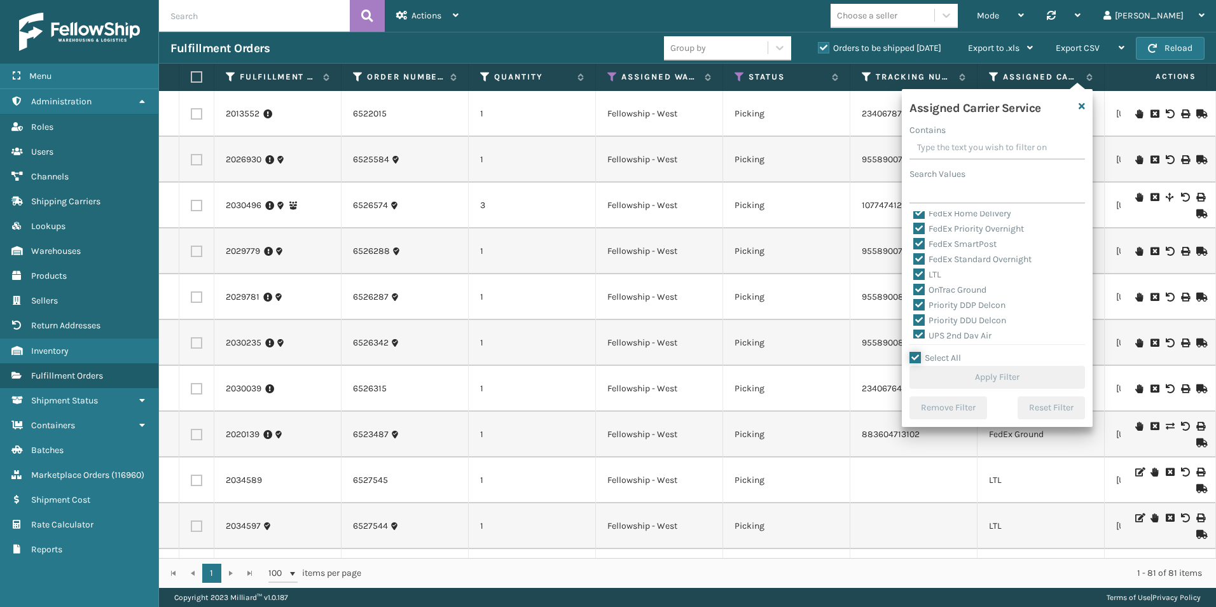
checkbox input "true"
click at [918, 272] on label "LTL" at bounding box center [927, 274] width 28 height 11
click at [914, 272] on input "LTL" at bounding box center [913, 271] width 1 height 8
checkbox input "false"
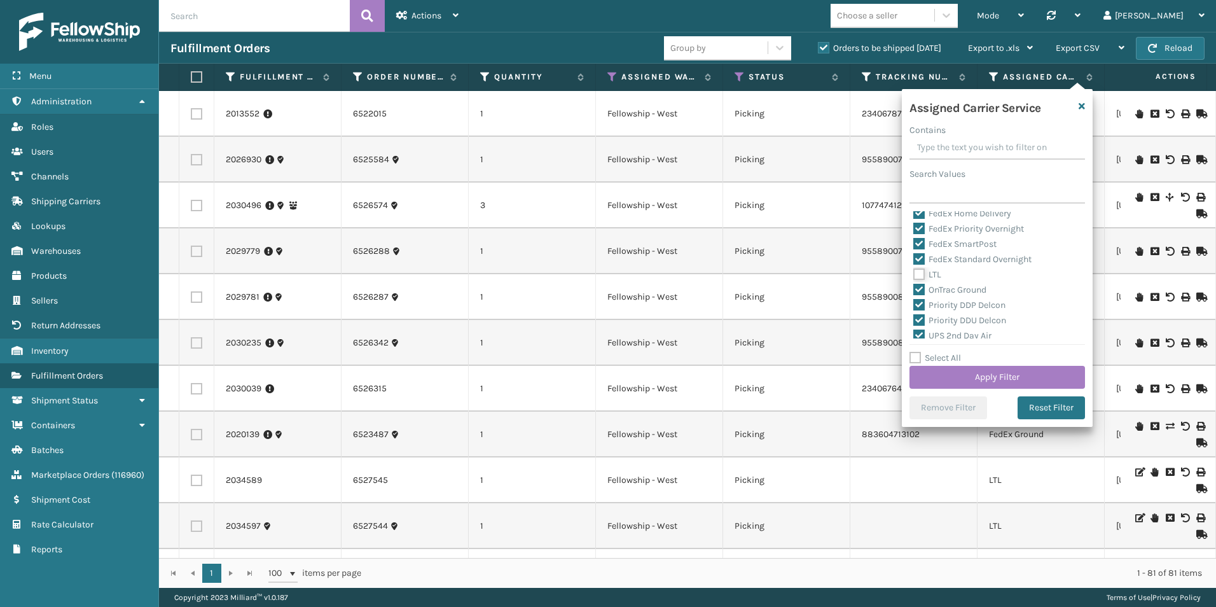
checkbox input "false"
click at [990, 375] on button "Apply Filter" at bounding box center [997, 377] width 176 height 23
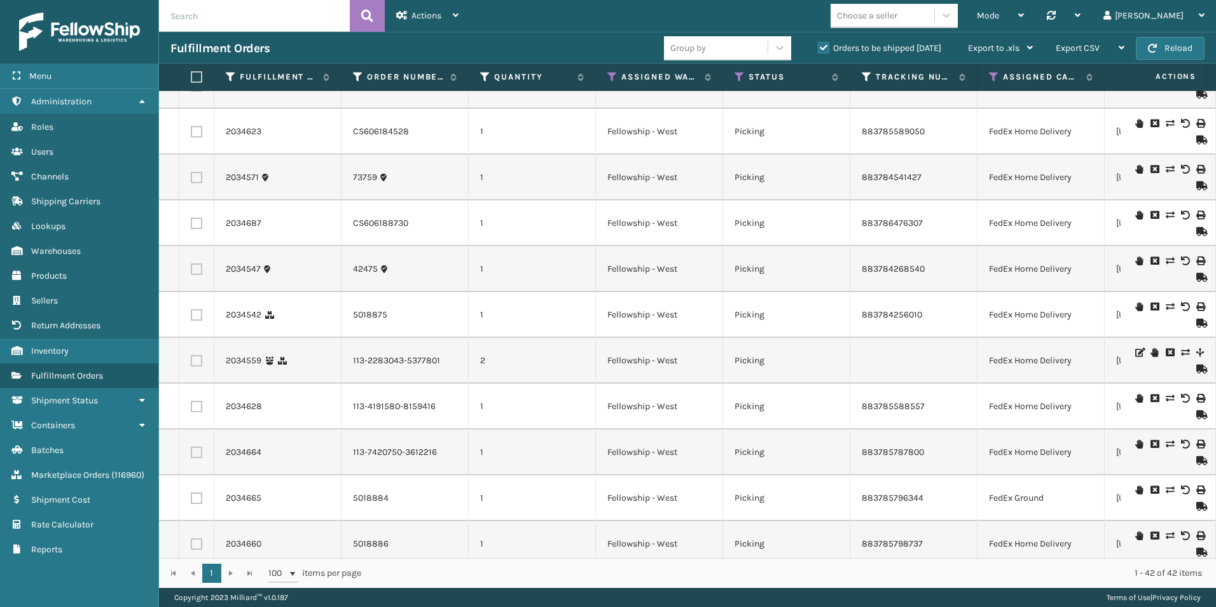
scroll to position [1466, 0]
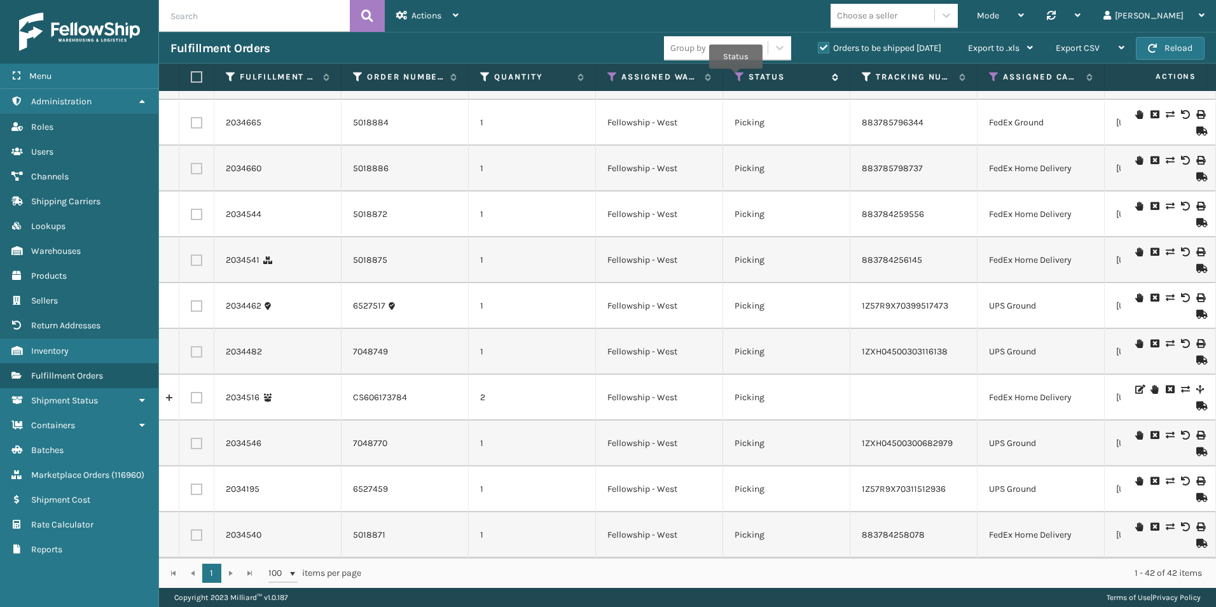
click at [736, 77] on icon at bounding box center [739, 76] width 10 height 11
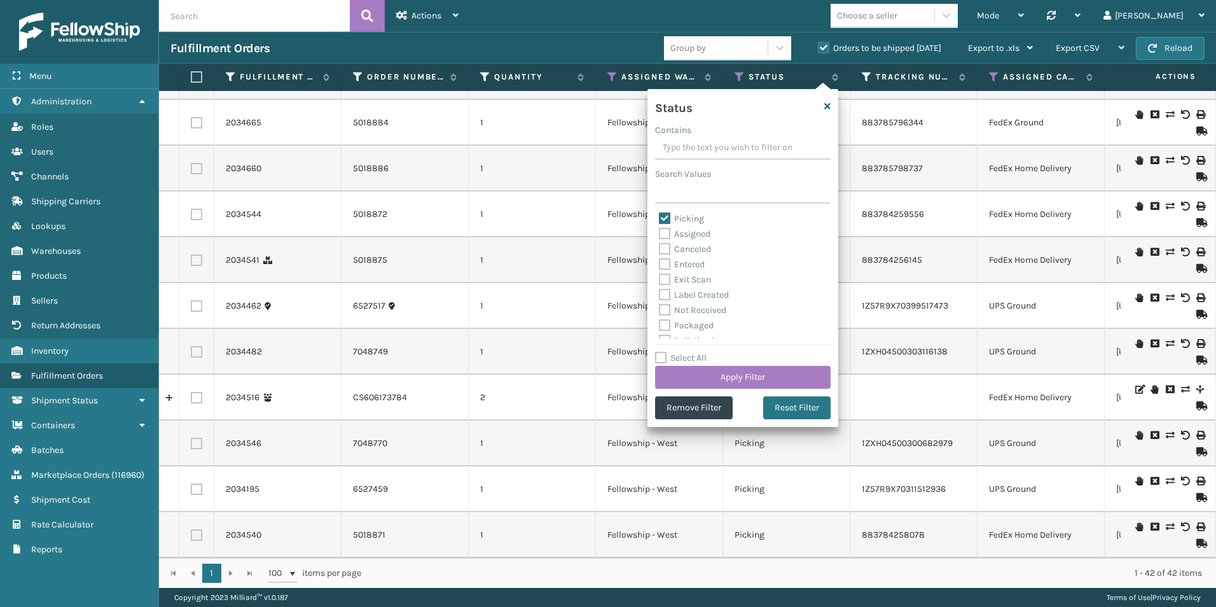
click at [667, 219] on label "Picking" at bounding box center [681, 218] width 45 height 11
click at [659, 219] on input "Picking" at bounding box center [659, 215] width 1 height 8
checkbox input "false"
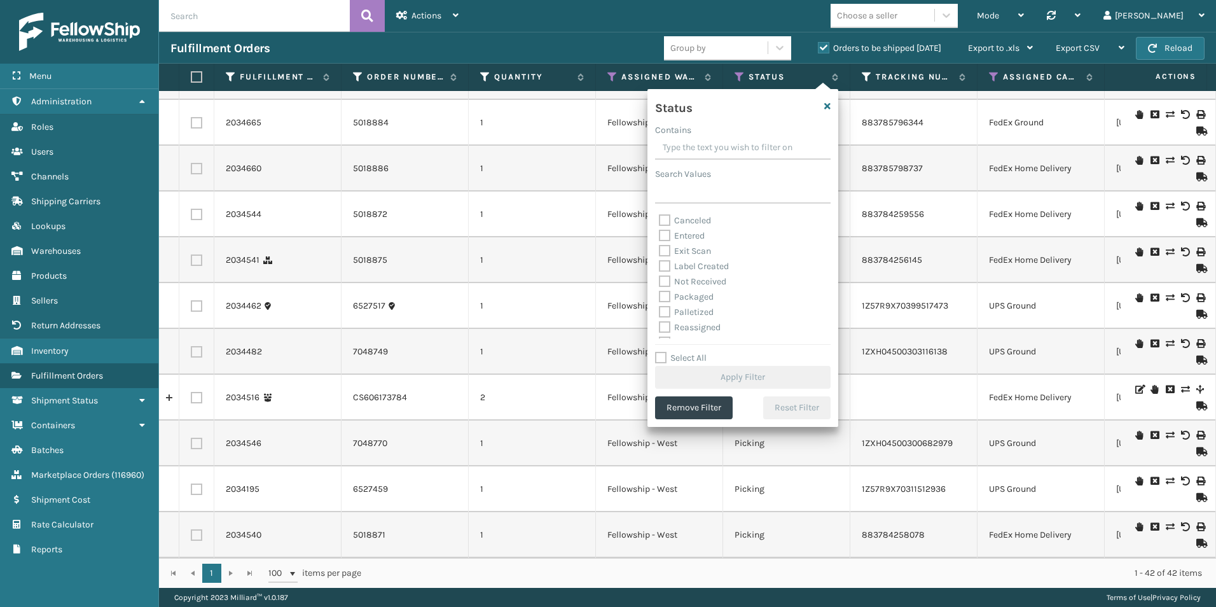
scroll to position [0, 0]
click at [662, 229] on label "Assigned" at bounding box center [685, 233] width 52 height 11
click at [659, 229] on input "Assigned" at bounding box center [659, 230] width 1 height 8
checkbox input "true"
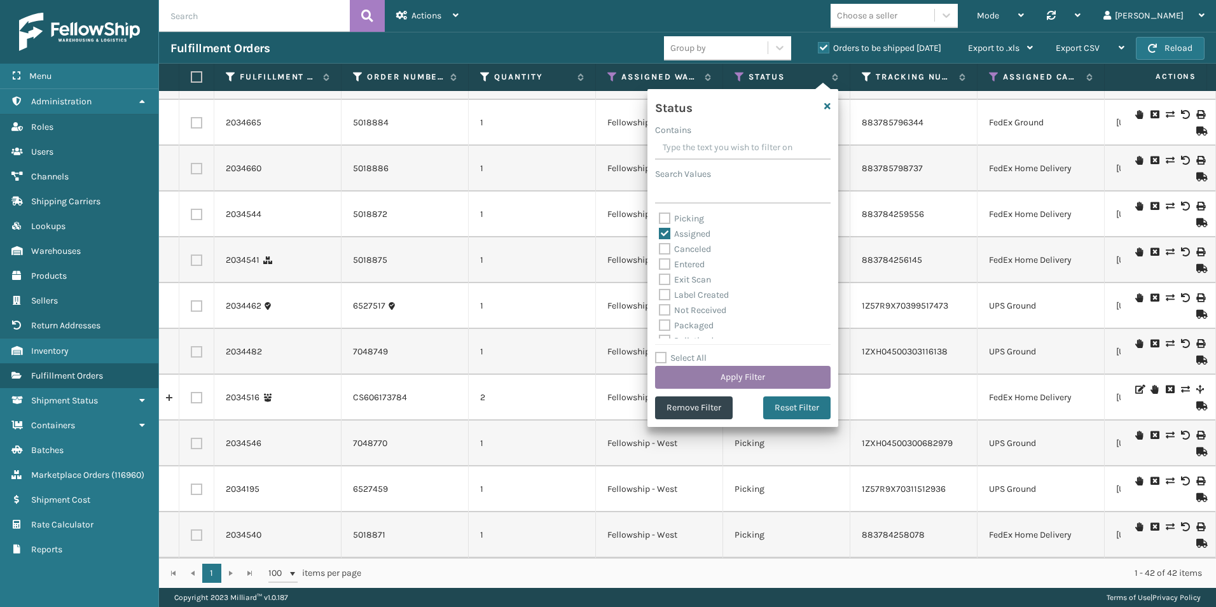
click at [738, 368] on button "Apply Filter" at bounding box center [743, 377] width 176 height 23
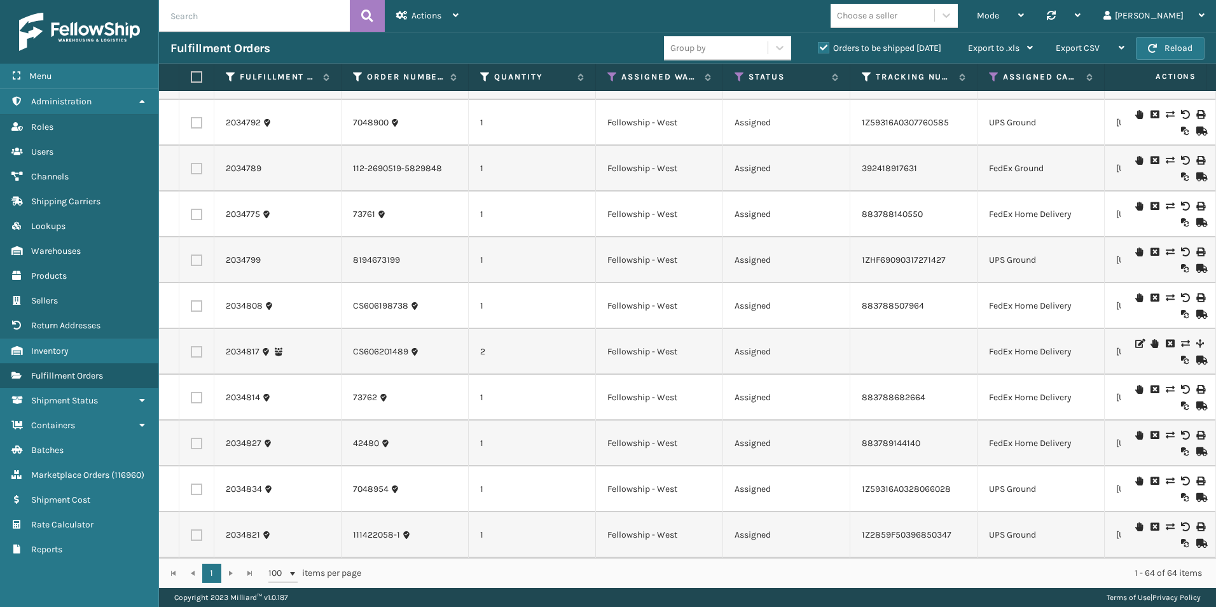
scroll to position [2496, 0]
click at [1176, 46] on button "Reload" at bounding box center [1170, 48] width 69 height 23
